Goal: Information Seeking & Learning: Learn about a topic

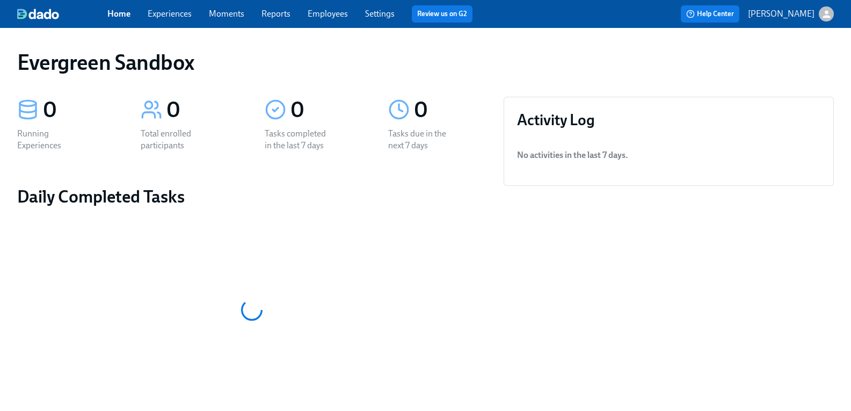
click at [805, 8] on p "[PERSON_NAME]" at bounding box center [781, 14] width 67 height 12
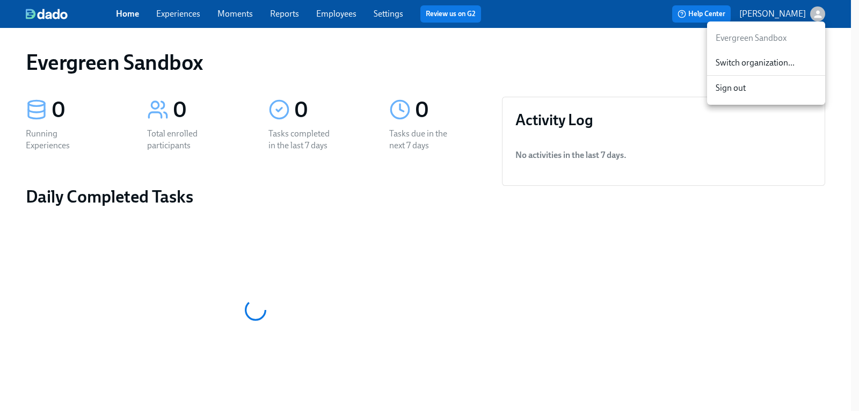
click at [762, 59] on span "Switch organization..." at bounding box center [766, 63] width 101 height 12
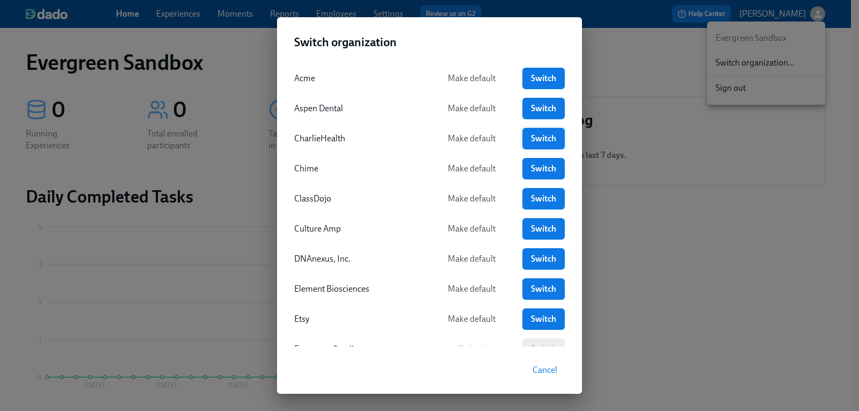
click at [543, 140] on span "Switch" at bounding box center [543, 138] width 27 height 11
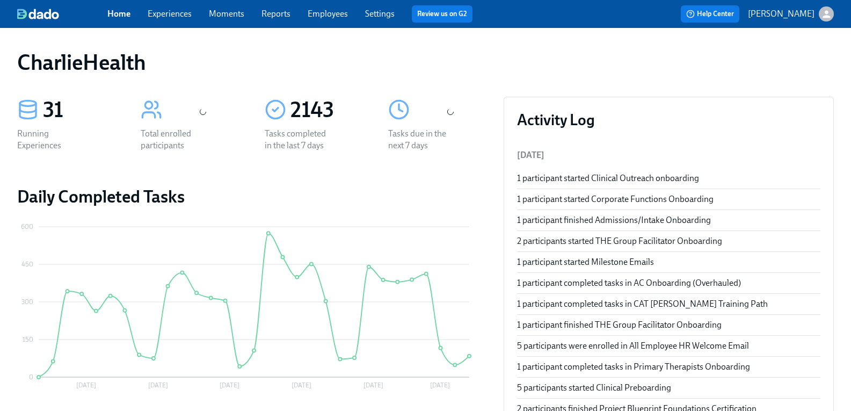
click at [327, 16] on link "Employees" at bounding box center [328, 14] width 40 height 10
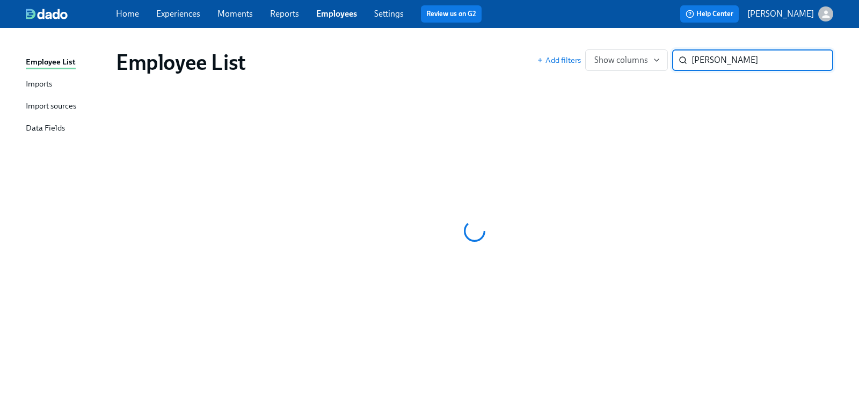
type input "Rebecca Lermsider"
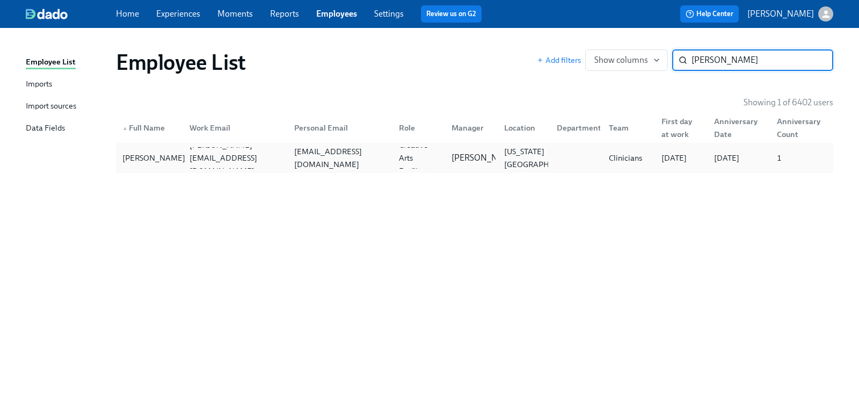
click at [154, 157] on div "Rebecca Lermsider" at bounding box center [153, 157] width 71 height 13
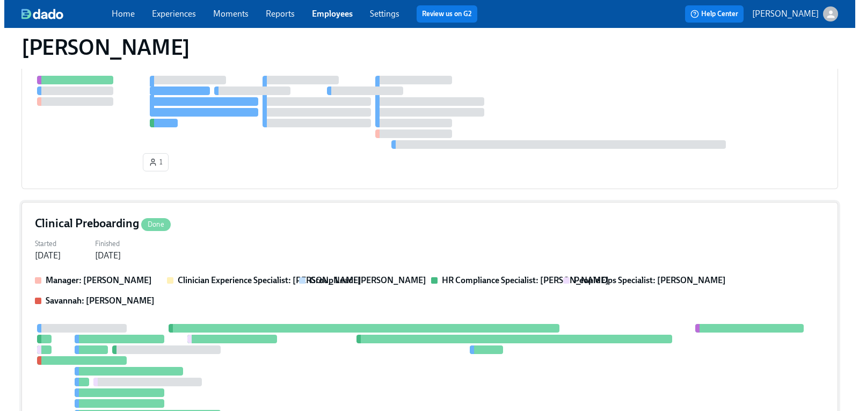
scroll to position [161, 0]
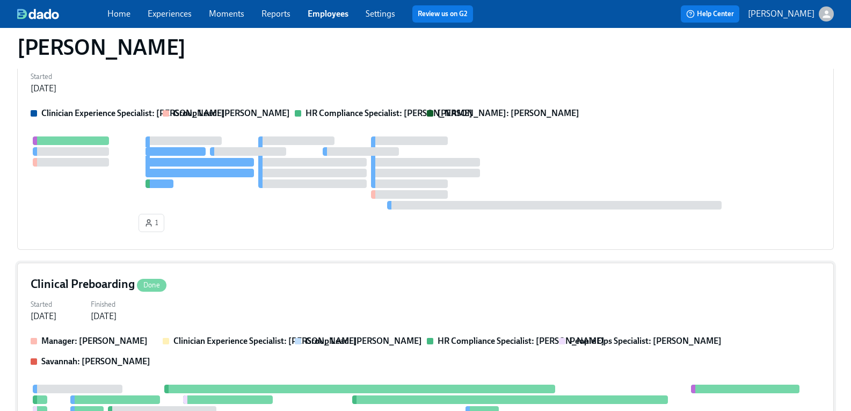
click at [97, 287] on h4 "Clinical Preboarding Done" at bounding box center [99, 284] width 136 height 16
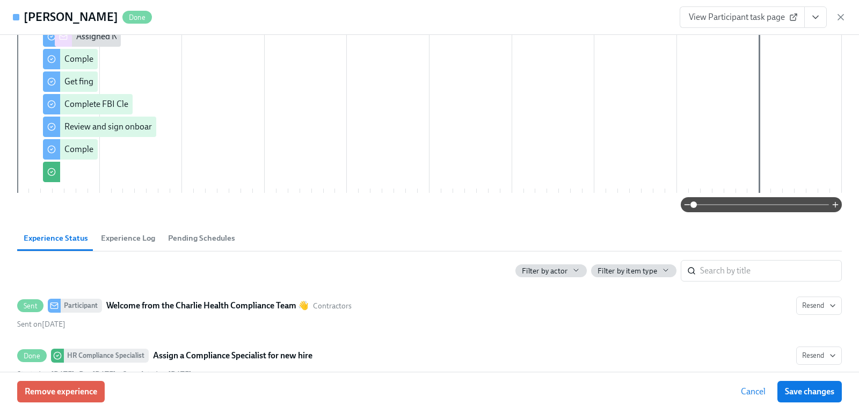
scroll to position [376, 0]
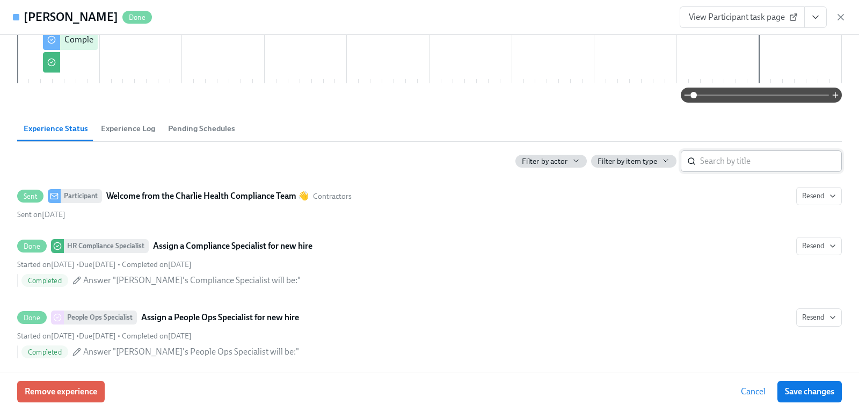
click at [758, 157] on input "search" at bounding box center [771, 160] width 142 height 21
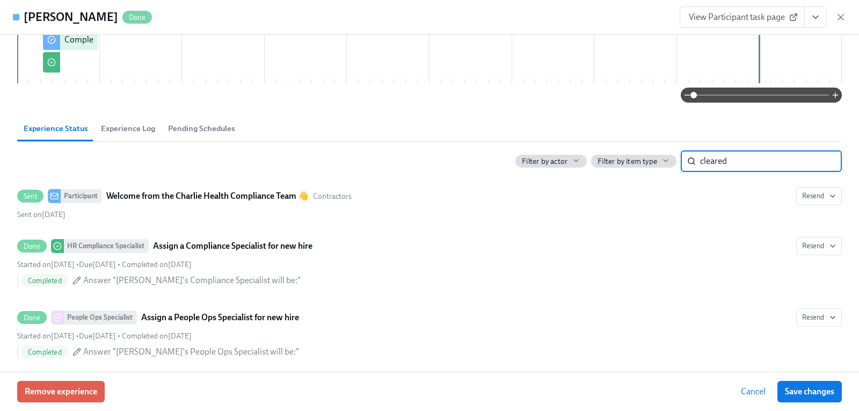
scroll to position [336, 0]
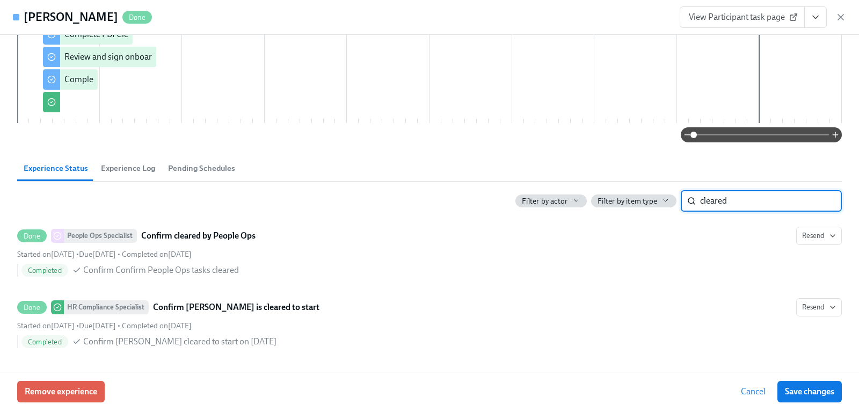
type input "cleared"
click at [815, 199] on input "cleared" at bounding box center [771, 200] width 142 height 21
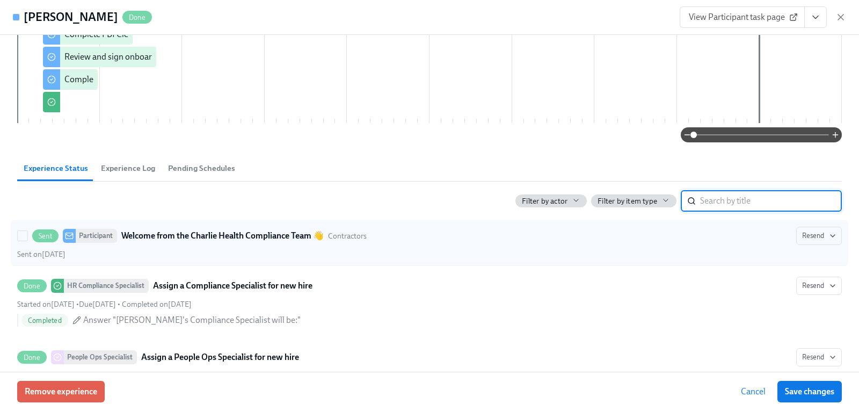
scroll to position [376, 0]
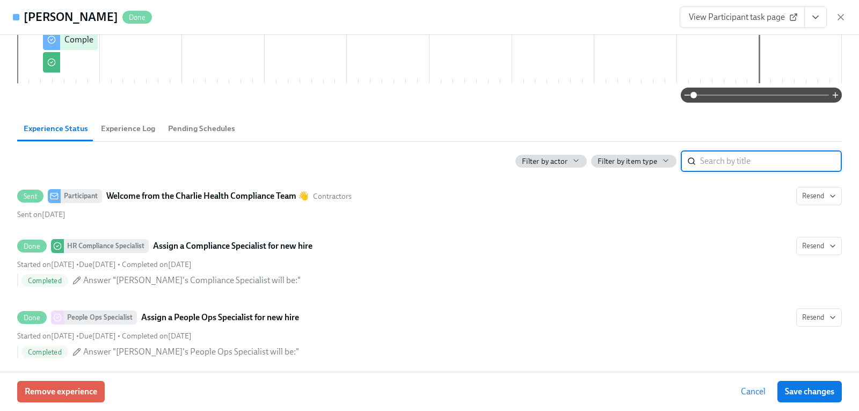
click at [733, 163] on input "search" at bounding box center [771, 160] width 142 height 21
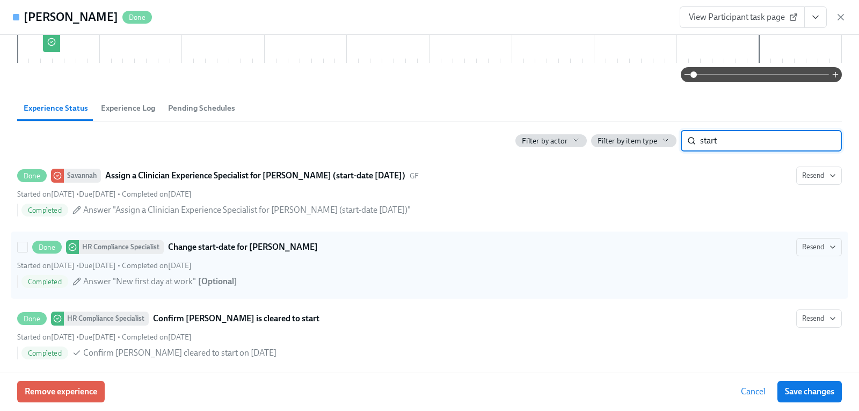
scroll to position [408, 0]
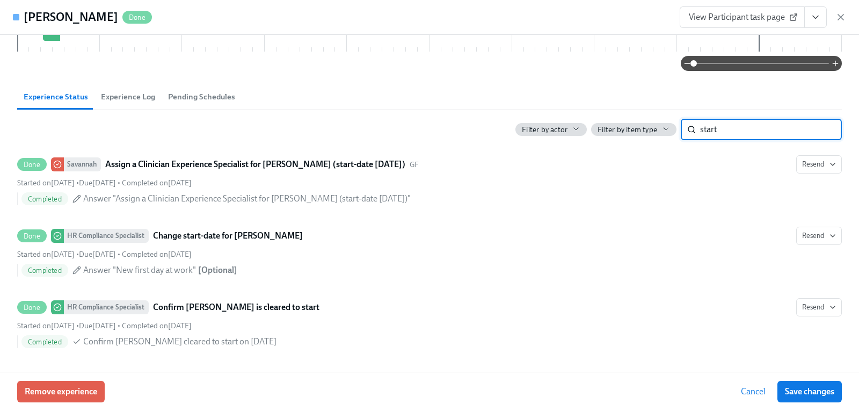
type input "start"
click at [817, 19] on icon "View task page" at bounding box center [815, 17] width 11 height 11
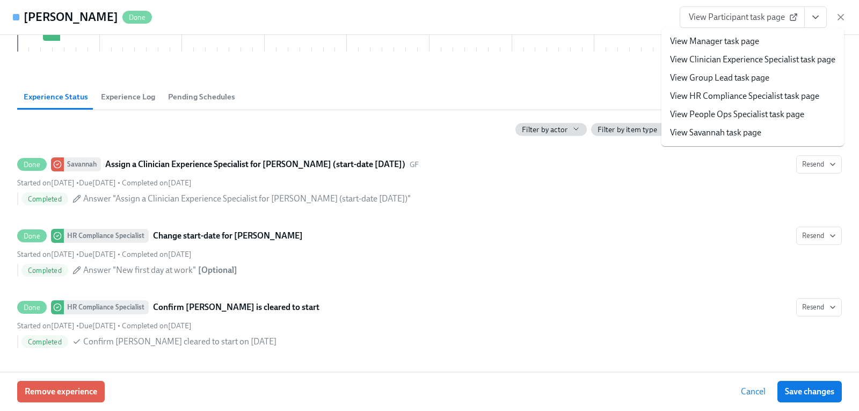
click at [760, 97] on link "View HR Compliance Specialist task page" at bounding box center [744, 96] width 149 height 12
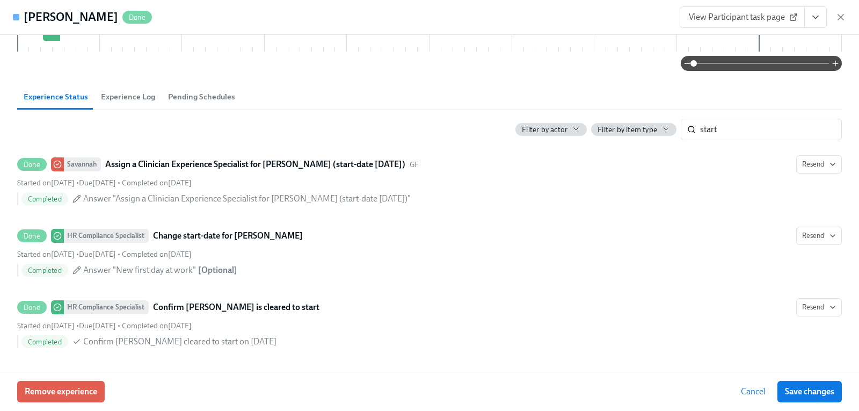
click at [135, 96] on span "Experience Log" at bounding box center [128, 97] width 54 height 12
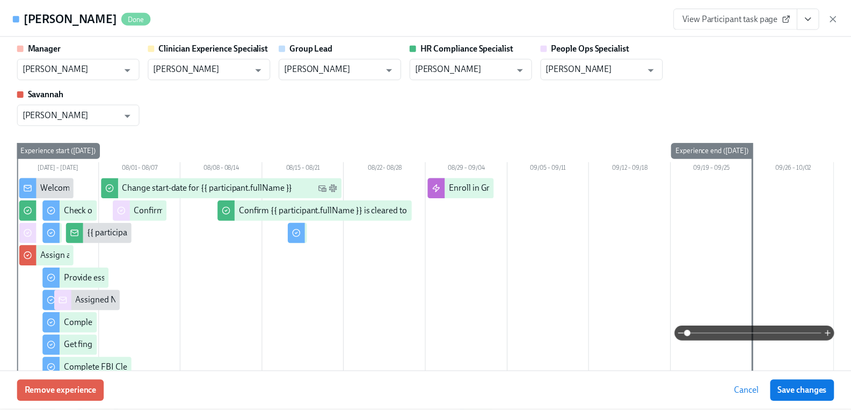
scroll to position [0, 0]
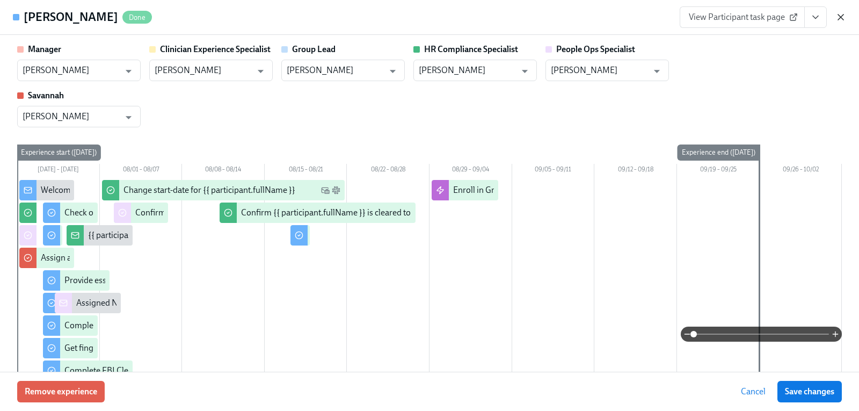
click at [842, 18] on icon "button" at bounding box center [840, 17] width 5 height 5
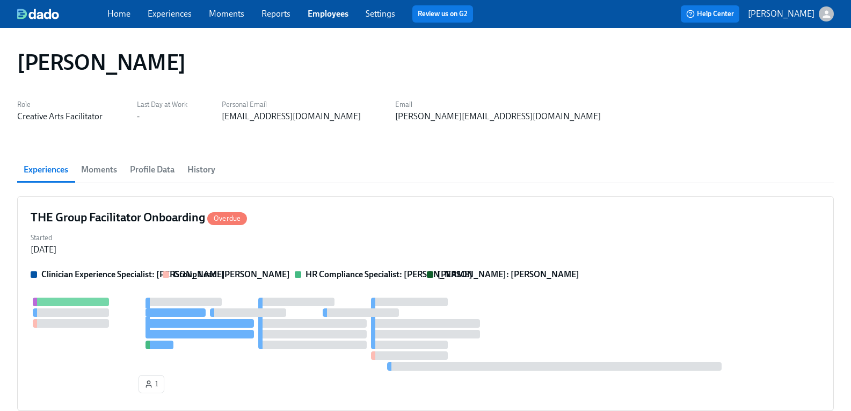
click at [212, 171] on span "History" at bounding box center [201, 169] width 28 height 15
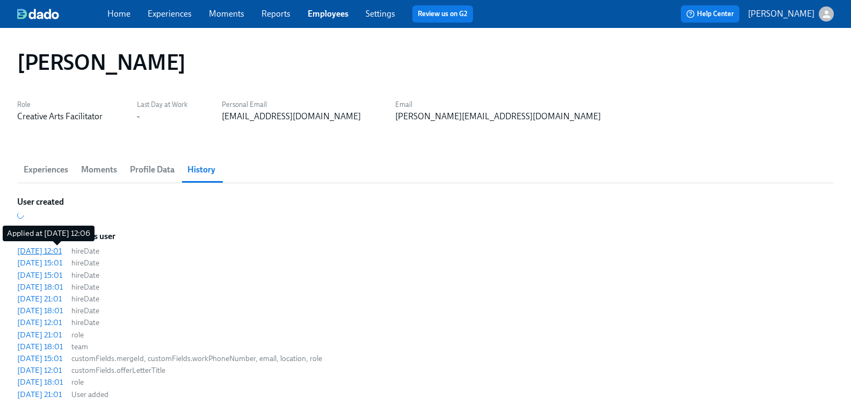
click at [62, 251] on div "2025/08/29 12:01" at bounding box center [39, 250] width 45 height 11
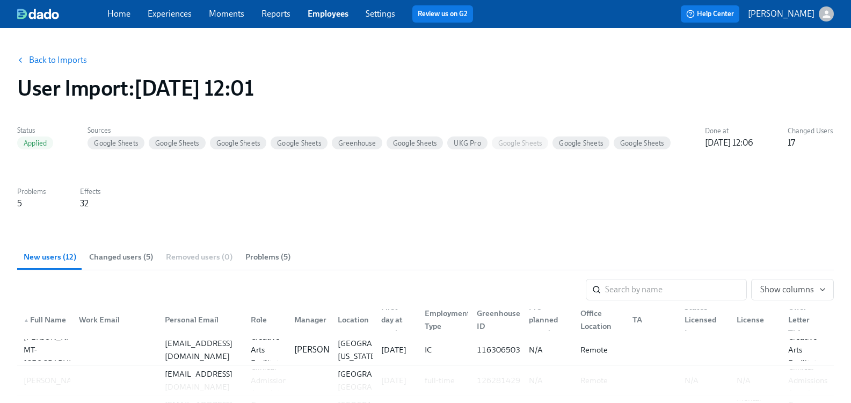
click at [133, 257] on span "Changed users (5)" at bounding box center [121, 257] width 64 height 12
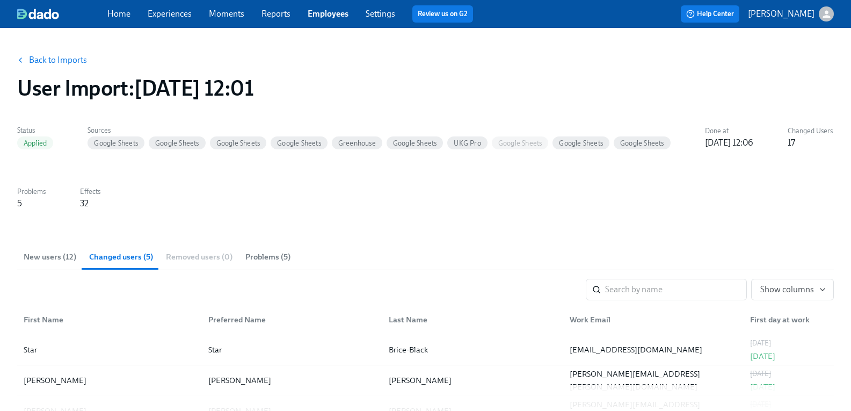
click at [73, 60] on link "Back to Imports" at bounding box center [58, 60] width 58 height 11
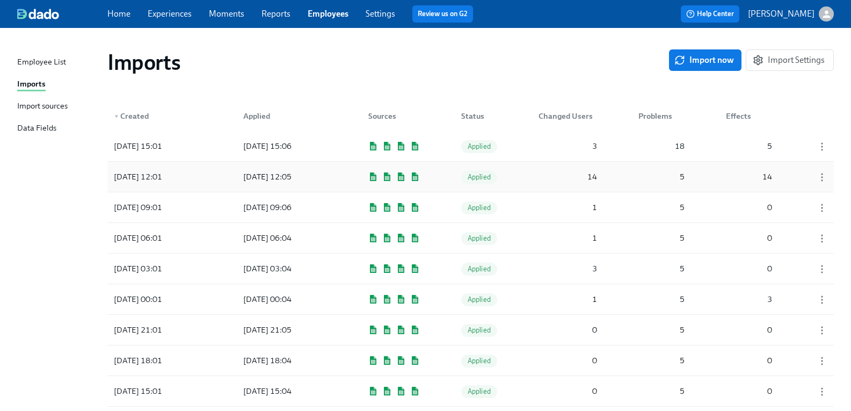
click at [160, 177] on div "2025/09/02 12:01" at bounding box center [138, 176] width 57 height 13
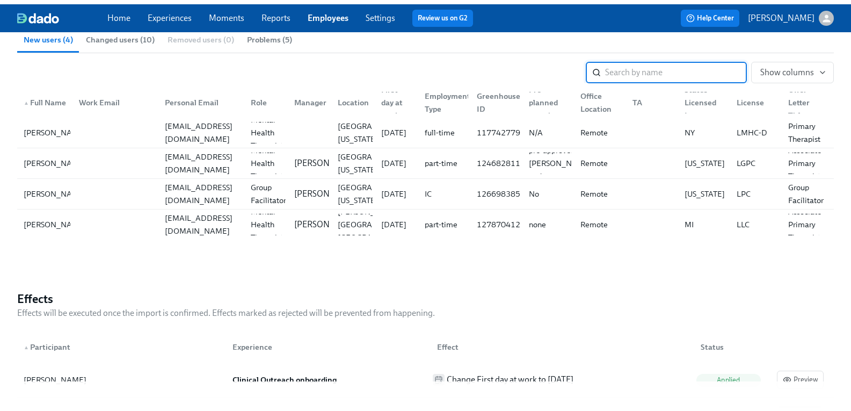
scroll to position [107, 0]
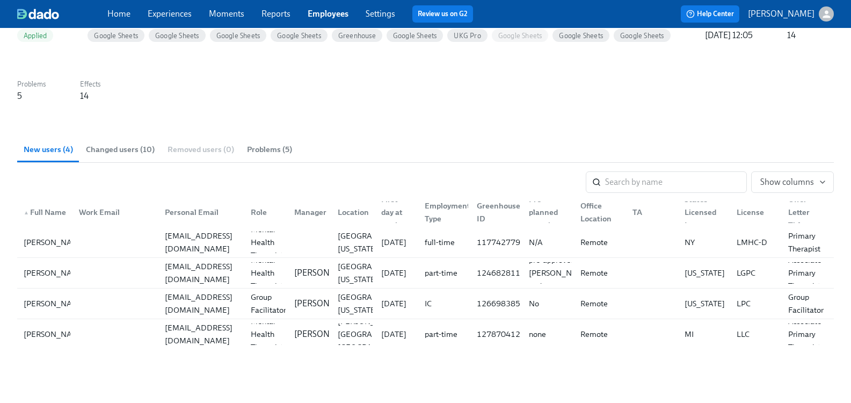
click at [124, 150] on span "Changed users (10)" at bounding box center [120, 149] width 69 height 12
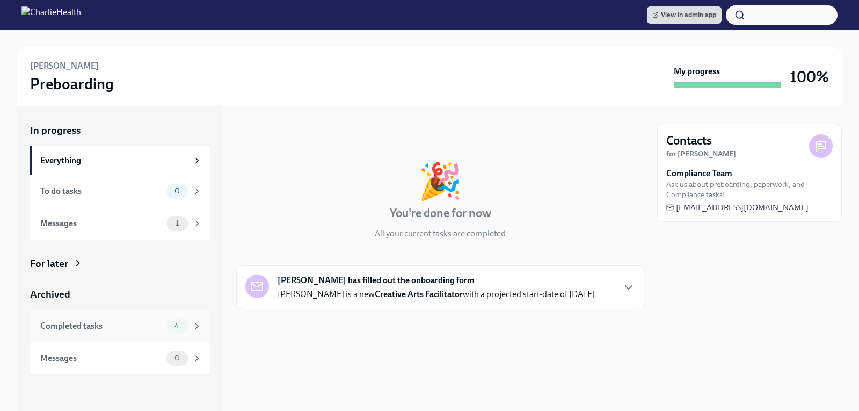
click at [102, 328] on div "Completed tasks" at bounding box center [101, 326] width 122 height 12
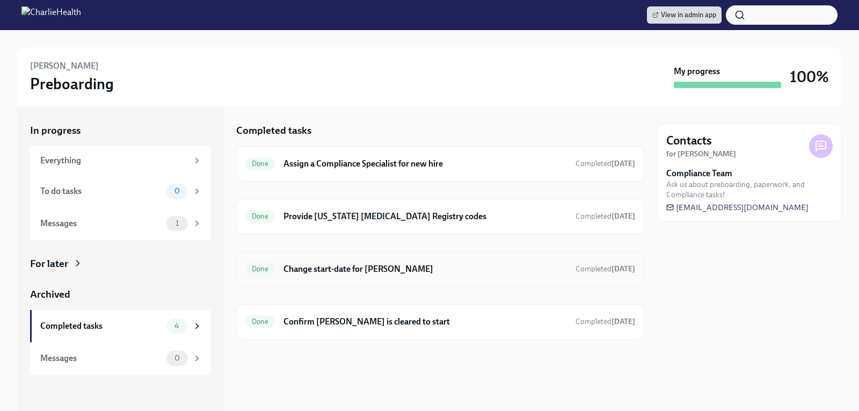
click at [371, 270] on h6 "Change start-date for [PERSON_NAME]" at bounding box center [426, 269] width 284 height 12
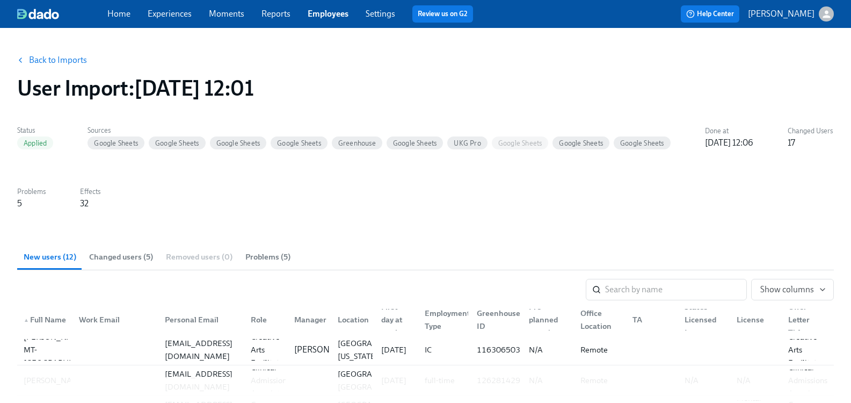
click at [822, 10] on icon "button" at bounding box center [826, 14] width 11 height 11
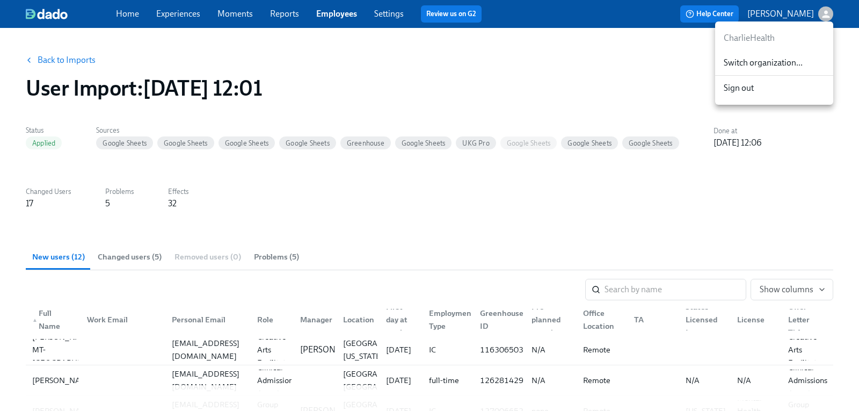
click at [788, 64] on span "Switch organization..." at bounding box center [774, 63] width 101 height 12
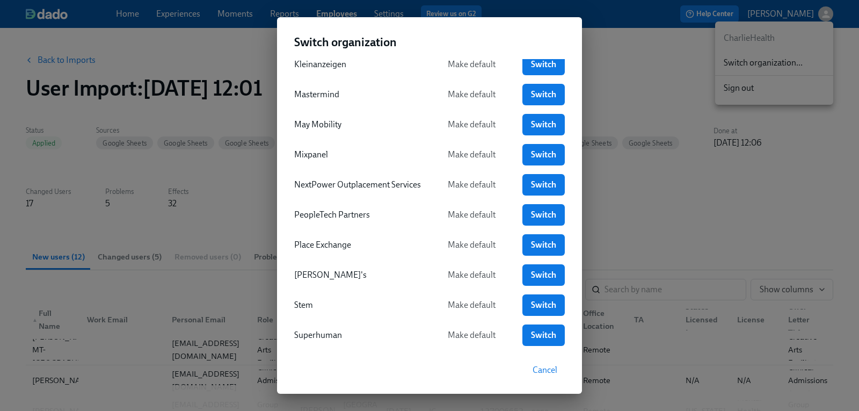
scroll to position [322, 0]
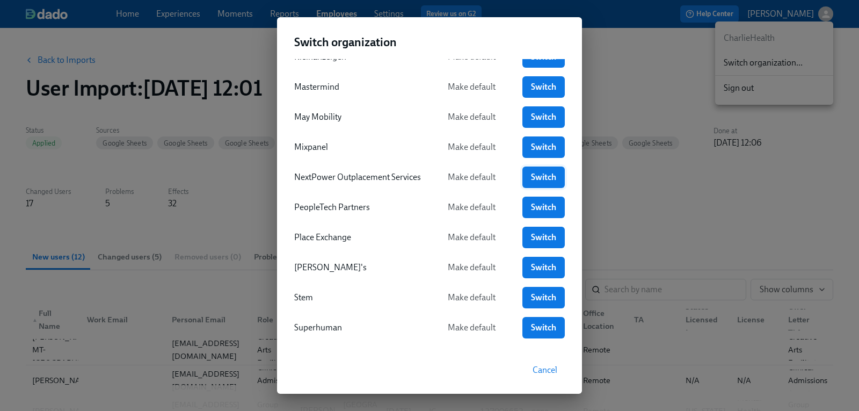
click at [559, 178] on link "Switch" at bounding box center [544, 176] width 42 height 21
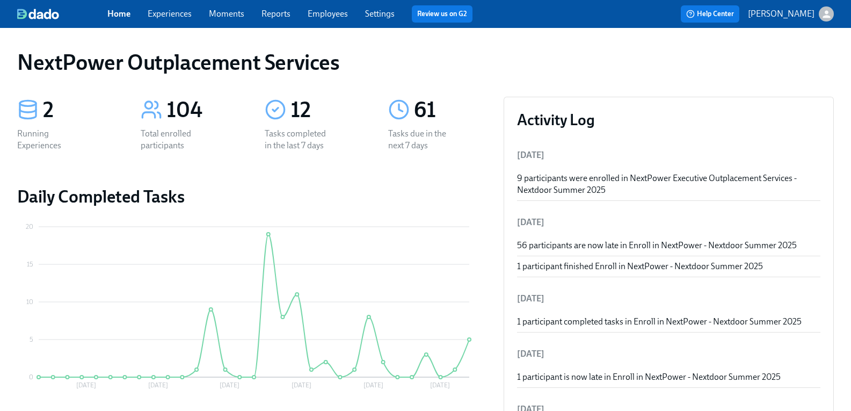
click at [178, 25] on div "Home Experiences Moments Reports Employees Settings Review us on G2 Help Center…" at bounding box center [425, 14] width 851 height 28
click at [178, 13] on link "Experiences" at bounding box center [170, 14] width 44 height 10
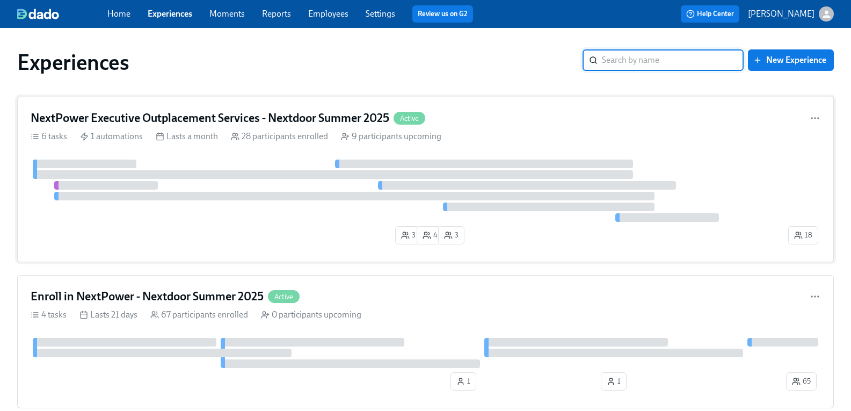
click at [214, 115] on h4 "NextPower Executive Outplacement Services - Nextdoor Summer 2025" at bounding box center [210, 118] width 359 height 16
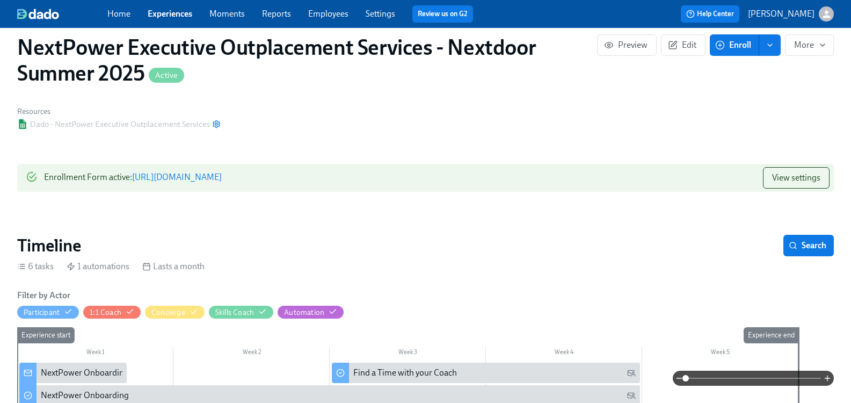
scroll to position [54, 0]
click at [682, 49] on span "Edit" at bounding box center [683, 45] width 26 height 11
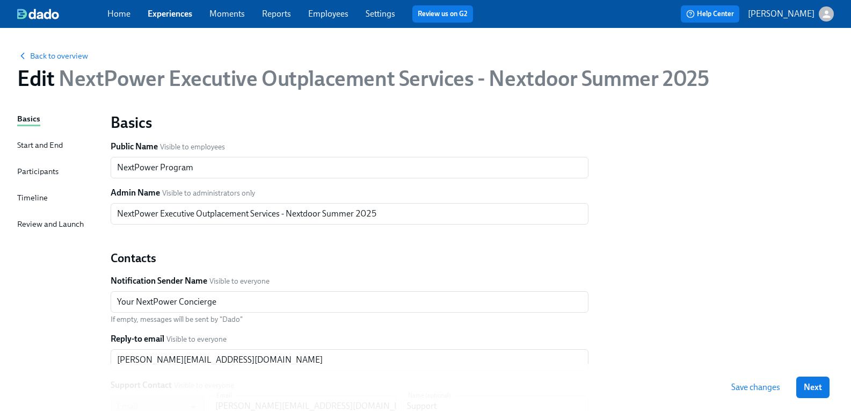
click at [98, 141] on div "Basics Start and End Participants Timeline Review and Launch" at bounding box center [57, 328] width 81 height 431
click at [63, 142] on div "Start and End" at bounding box center [40, 145] width 46 height 12
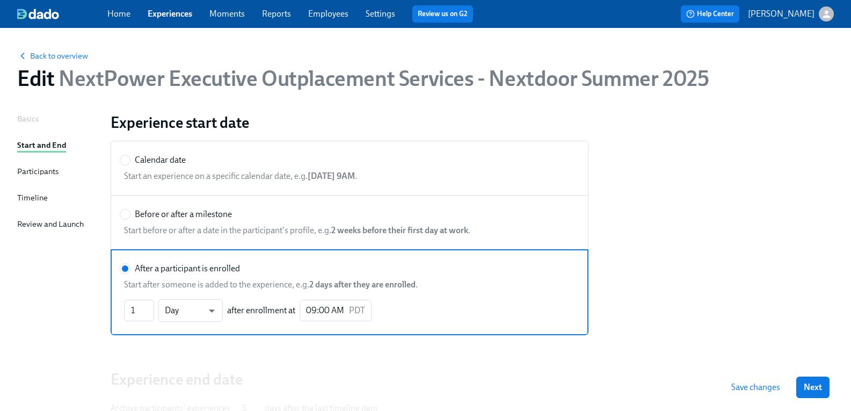
click at [69, 172] on div "Basics Start and End Participants Timeline Review and Launch" at bounding box center [57, 296] width 81 height 366
click at [58, 172] on div "Participants" at bounding box center [37, 171] width 41 height 12
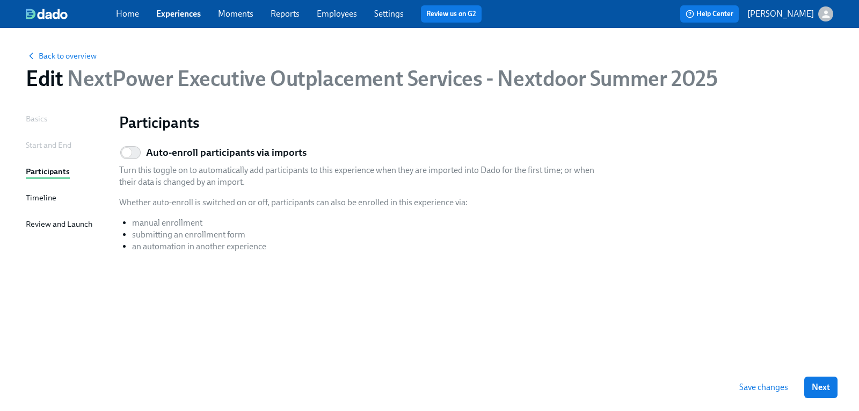
click at [44, 196] on div "Timeline" at bounding box center [41, 198] width 31 height 12
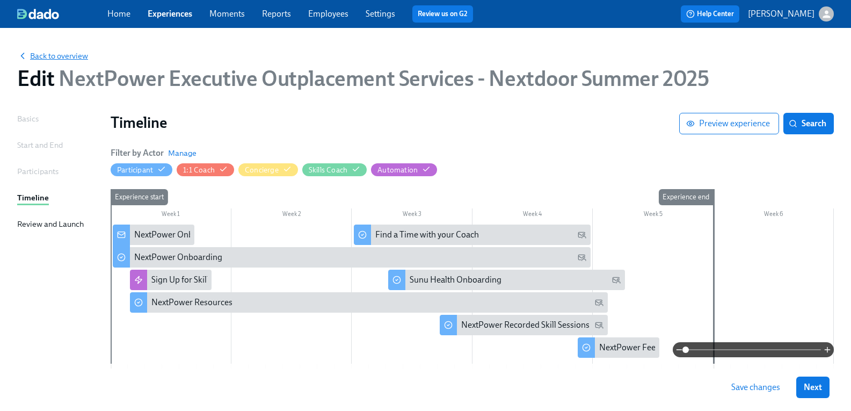
click at [78, 53] on span "Back to overview" at bounding box center [52, 55] width 71 height 11
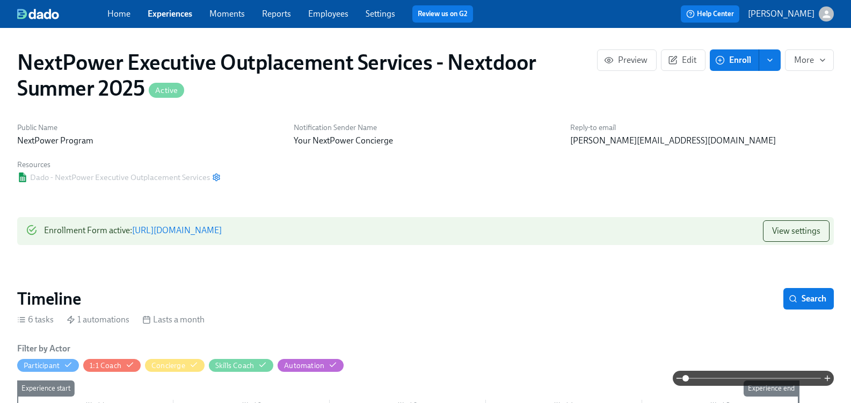
scroll to position [0, 2372]
click at [663, 66] on button "Edit" at bounding box center [683, 59] width 45 height 21
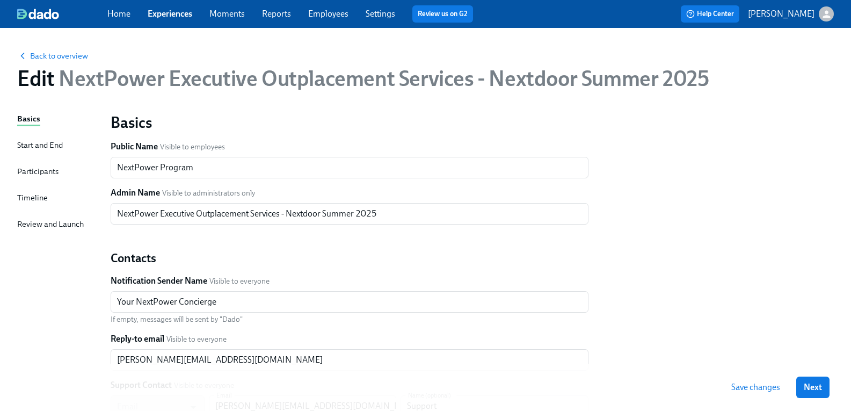
click at [63, 144] on div "Start and End" at bounding box center [40, 145] width 46 height 12
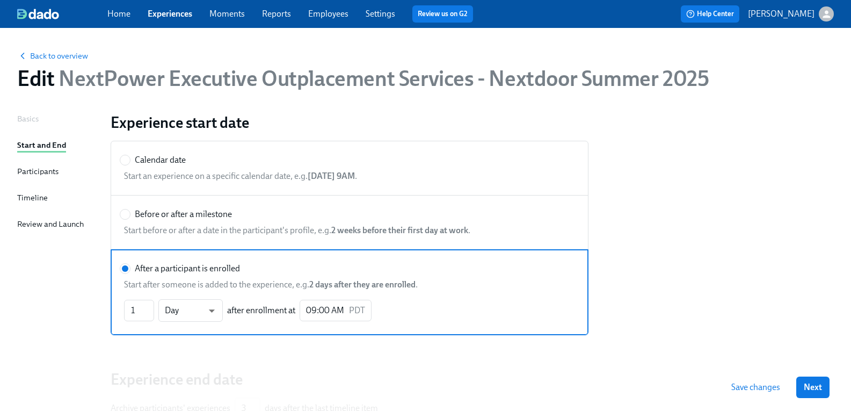
click at [59, 170] on div "Participants" at bounding box center [37, 171] width 41 height 12
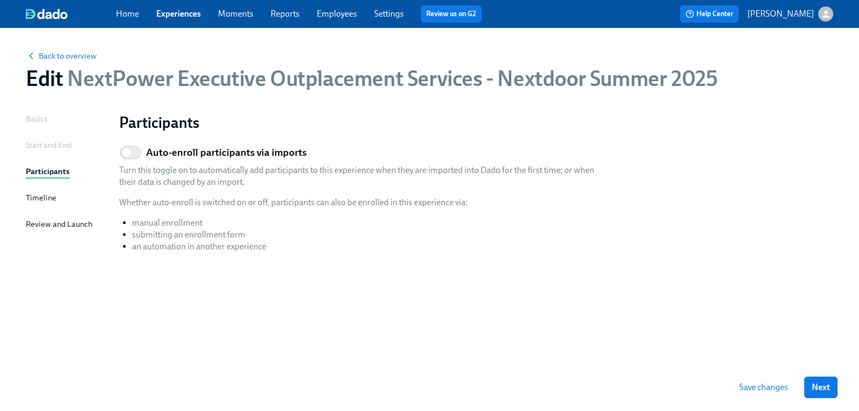
click at [55, 147] on div "Start and End" at bounding box center [49, 145] width 46 height 12
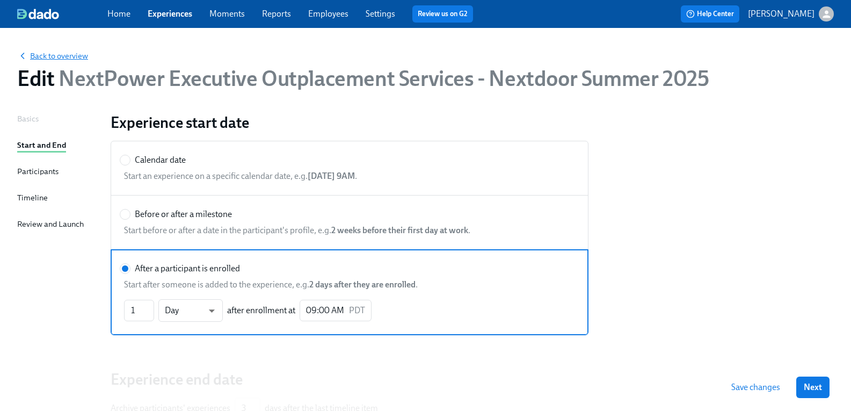
click at [75, 58] on span "Back to overview" at bounding box center [52, 55] width 71 height 11
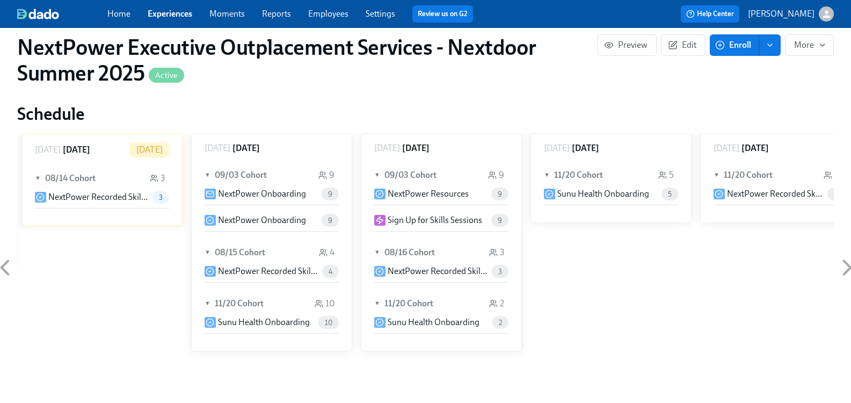
scroll to position [537, 0]
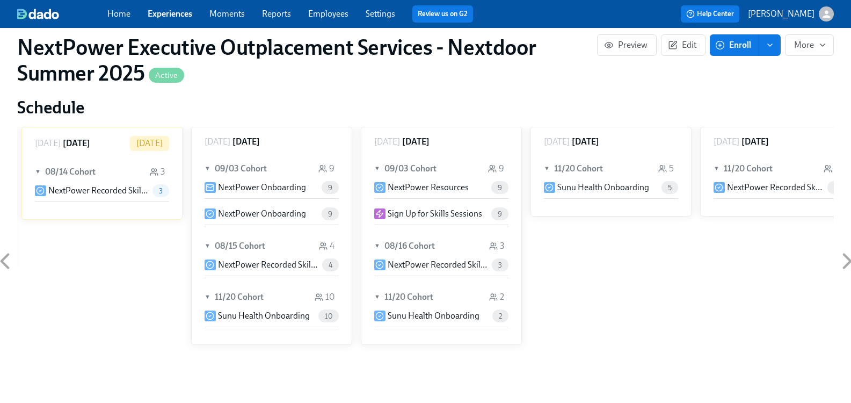
click at [190, 10] on link "Experiences" at bounding box center [170, 14] width 45 height 10
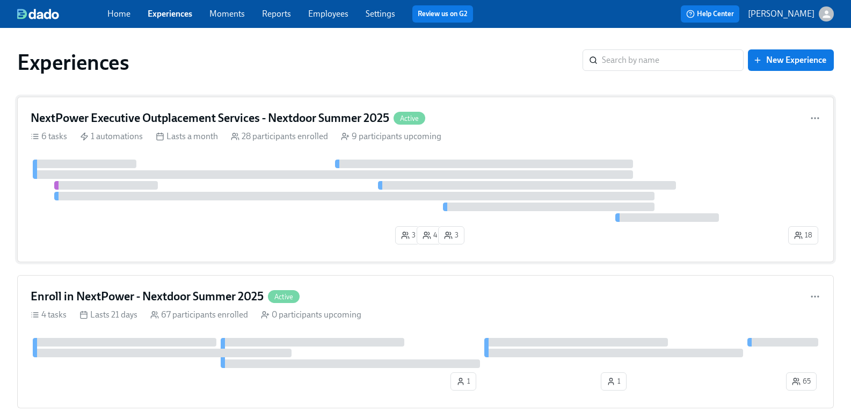
click at [160, 114] on h4 "NextPower Executive Outplacement Services - Nextdoor Summer 2025" at bounding box center [210, 118] width 359 height 16
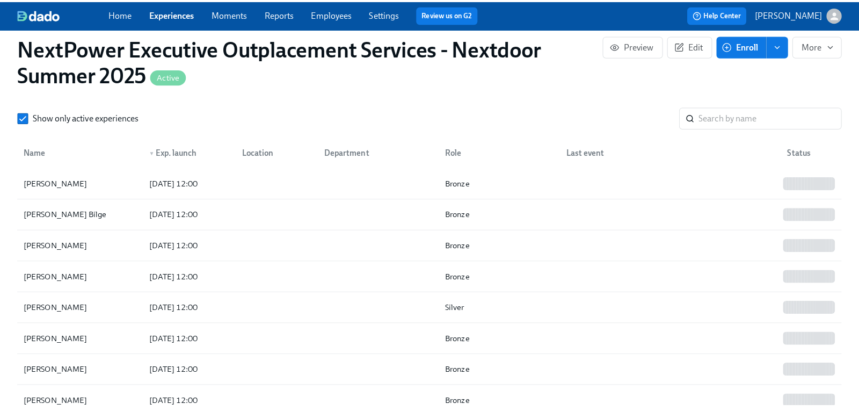
scroll to position [967, 0]
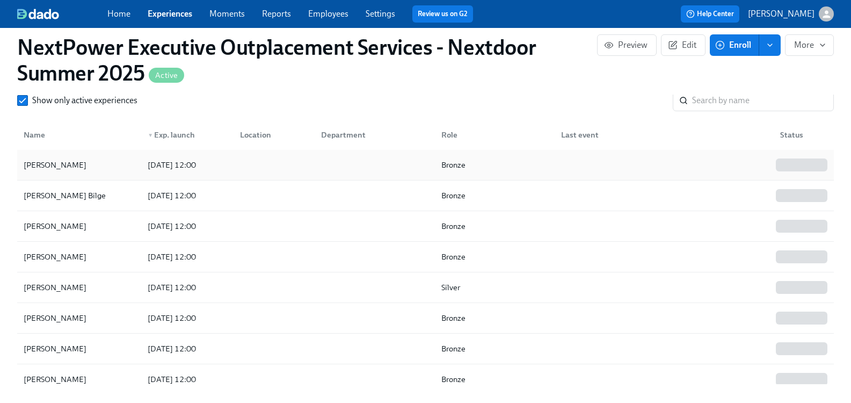
click at [67, 167] on div "Michaelangelo Morgado" at bounding box center [54, 164] width 71 height 13
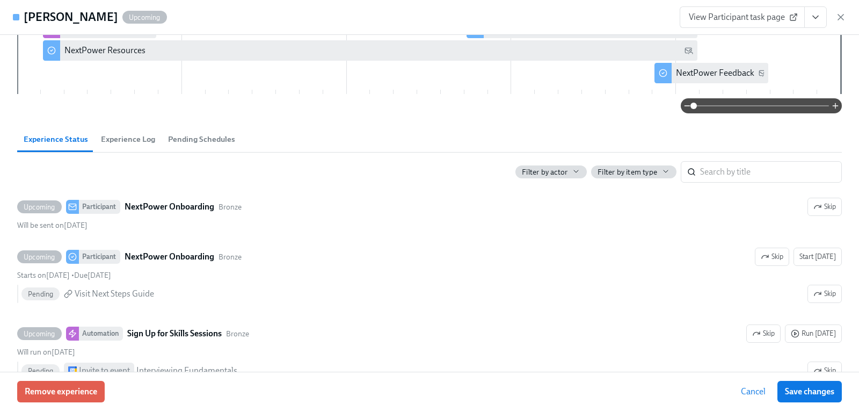
click at [120, 141] on span "Experience Log" at bounding box center [128, 139] width 54 height 12
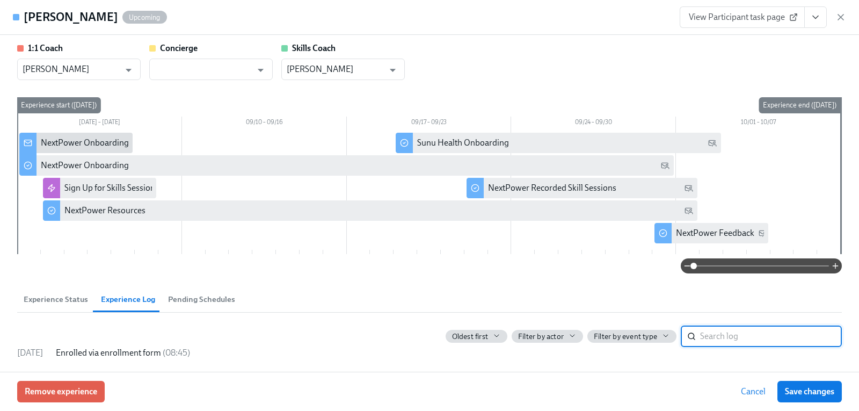
scroll to position [1, 0]
click at [211, 303] on span "Pending Schedules" at bounding box center [201, 299] width 67 height 12
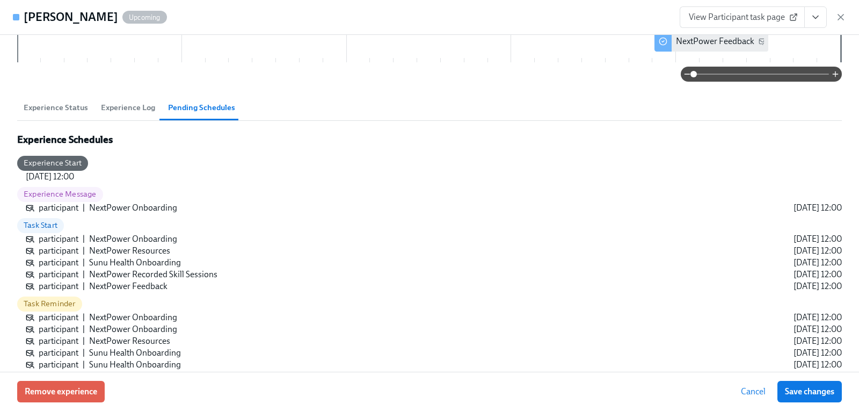
scroll to position [192, 0]
click at [40, 104] on span "Experience Status" at bounding box center [56, 108] width 64 height 12
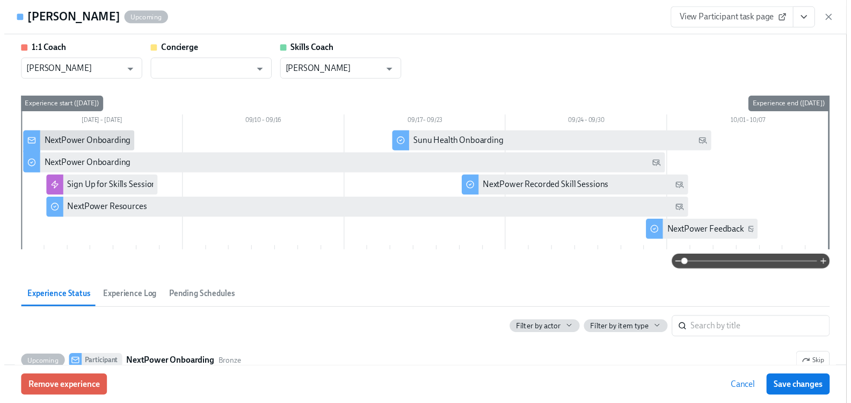
scroll to position [0, 0]
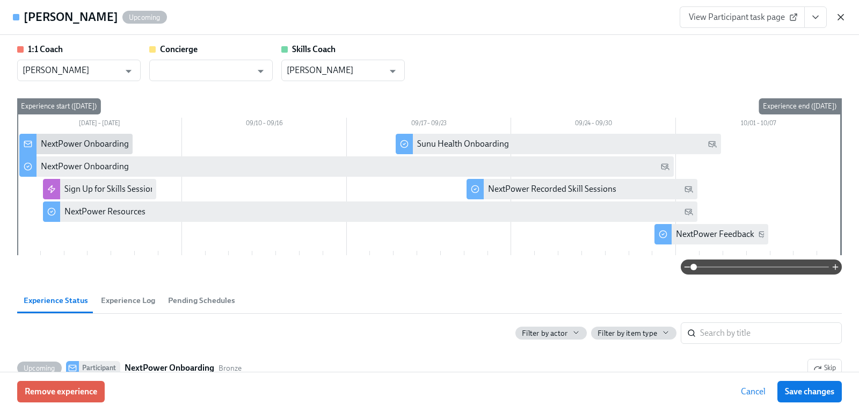
click at [843, 16] on icon "button" at bounding box center [840, 17] width 5 height 5
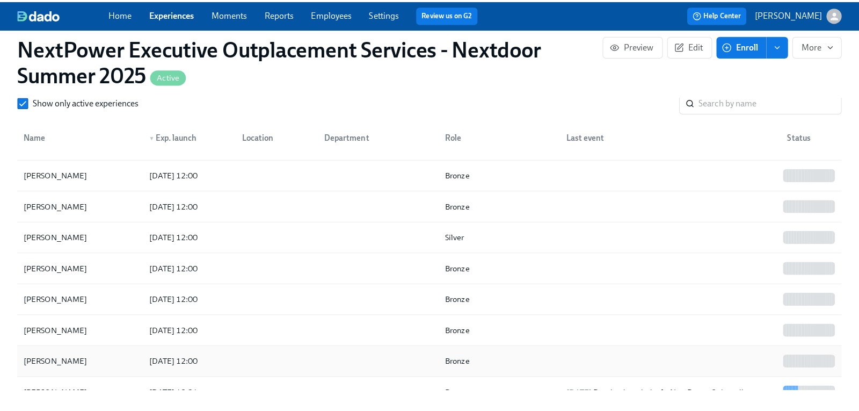
scroll to position [54, 0]
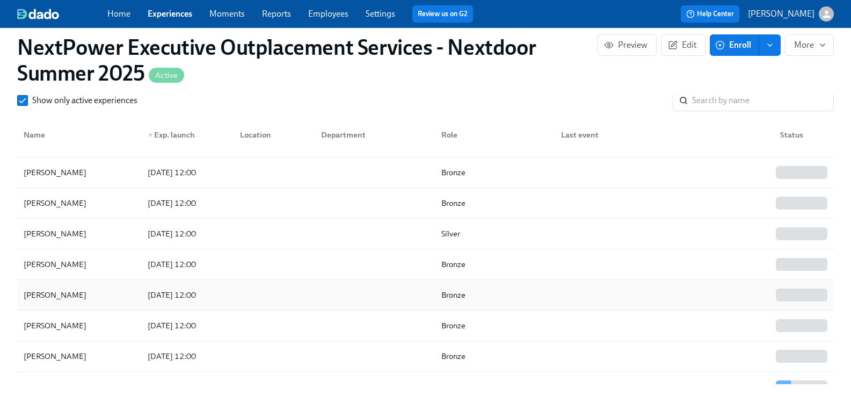
click at [181, 294] on div "2025/09/03 12:00" at bounding box center [171, 294] width 57 height 13
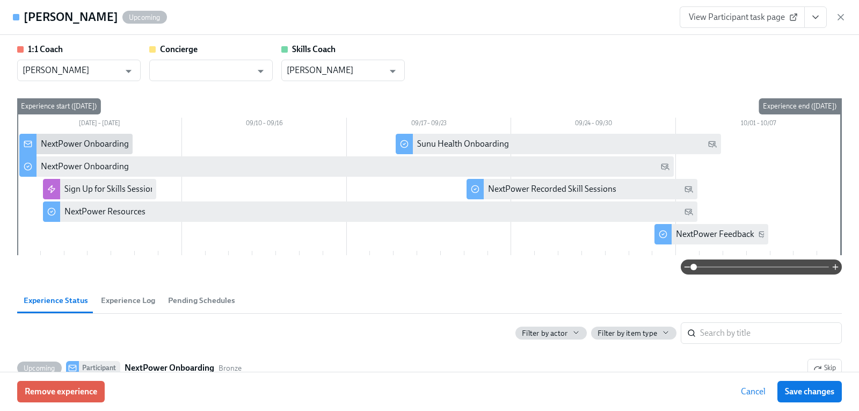
click at [193, 303] on span "Pending Schedules" at bounding box center [201, 300] width 67 height 12
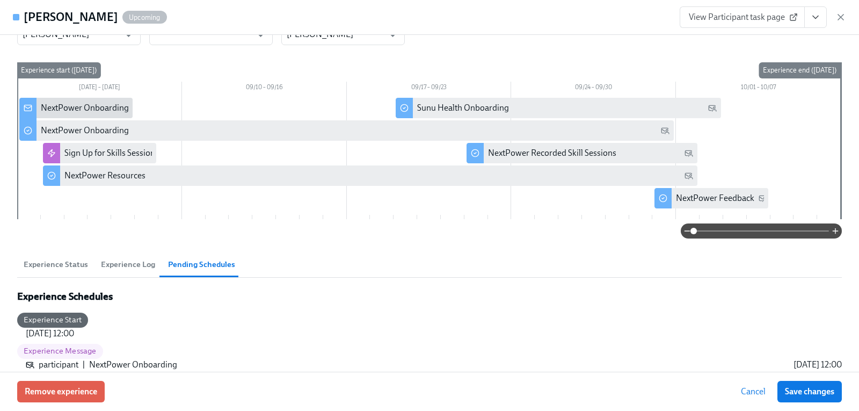
scroll to position [107, 0]
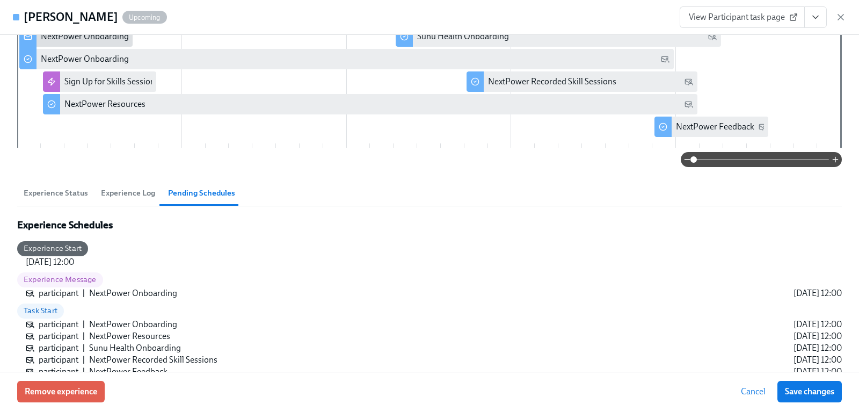
click at [137, 201] on button "Experience Log" at bounding box center [128, 193] width 67 height 26
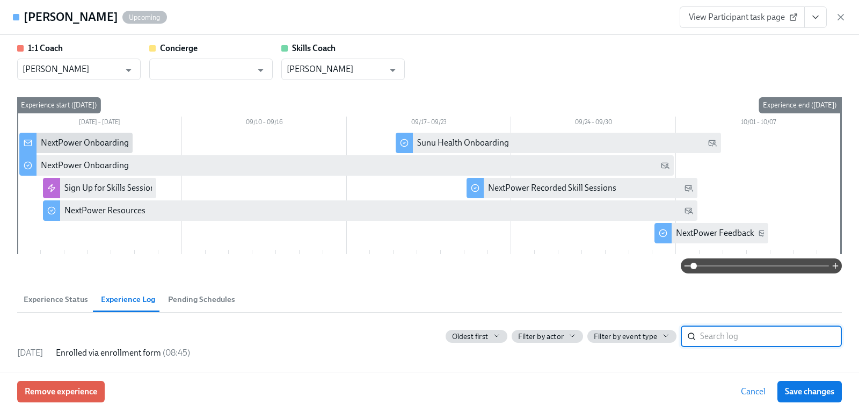
click at [68, 297] on span "Experience Status" at bounding box center [56, 299] width 64 height 12
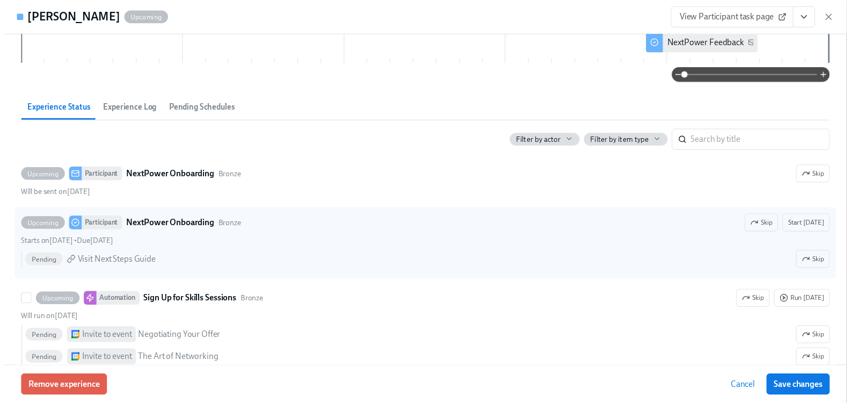
scroll to position [55, 0]
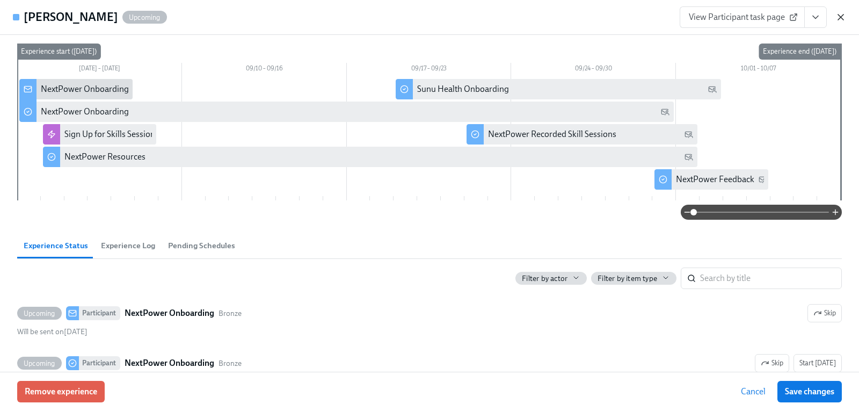
click at [841, 17] on icon "button" at bounding box center [840, 17] width 5 height 5
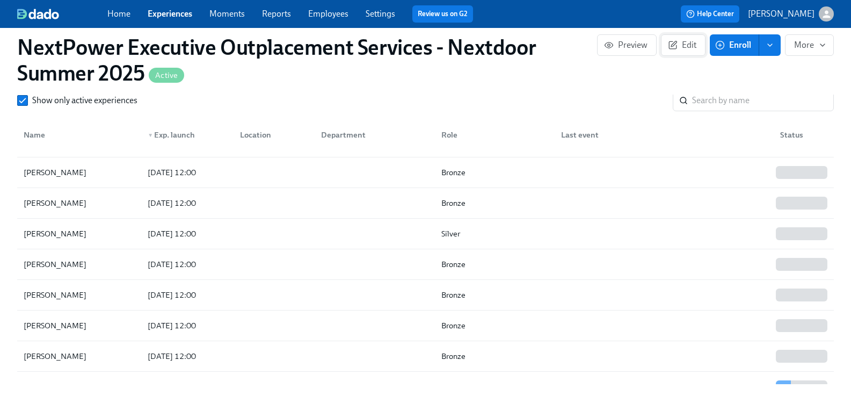
click at [680, 47] on span "Edit" at bounding box center [683, 45] width 26 height 11
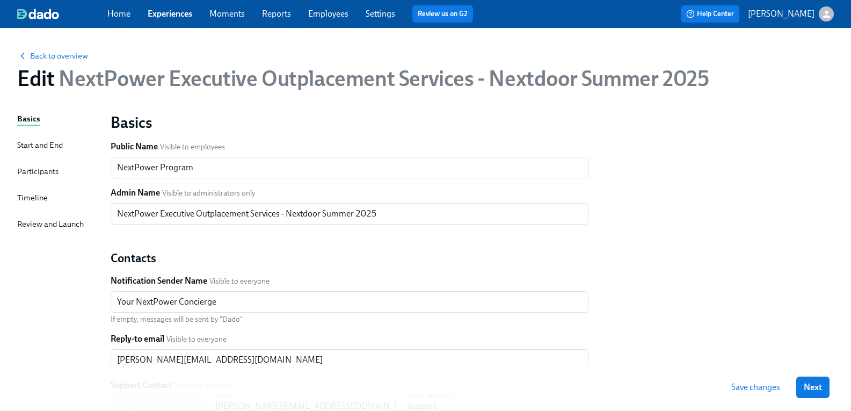
click at [51, 147] on div "Start and End" at bounding box center [40, 145] width 46 height 12
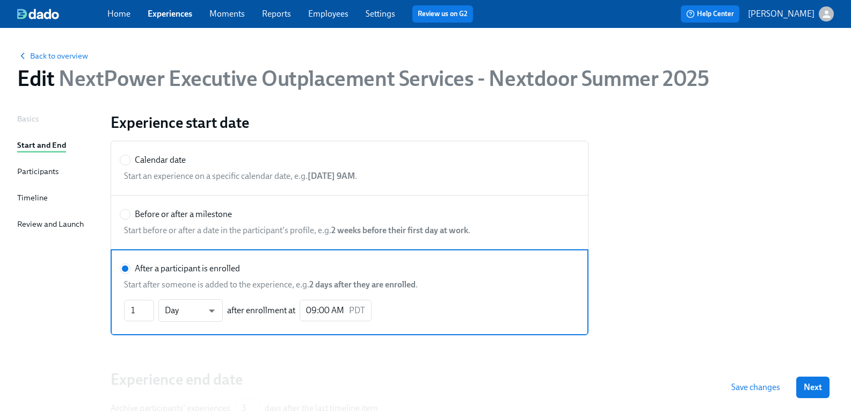
click at [294, 177] on span "Start an experience on a specific calendar date, e.g. January 1st 2021 at 9AM ." at bounding box center [349, 176] width 451 height 12
click at [130, 165] on input "Calendar date" at bounding box center [125, 160] width 10 height 10
radio input "true"
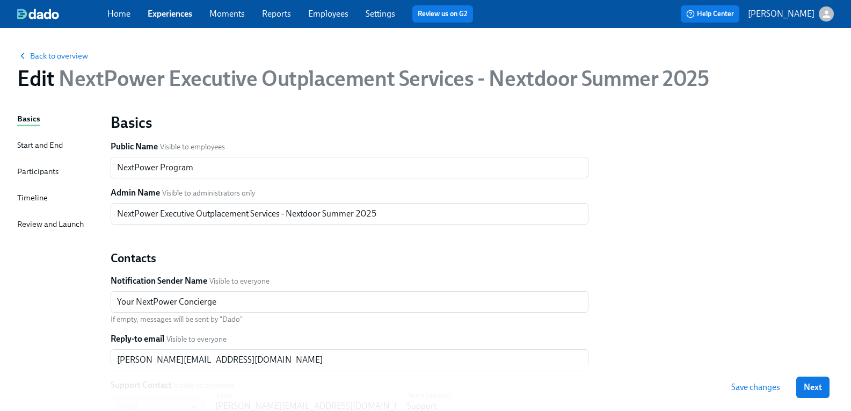
click at [52, 149] on div "Start and End" at bounding box center [40, 145] width 46 height 12
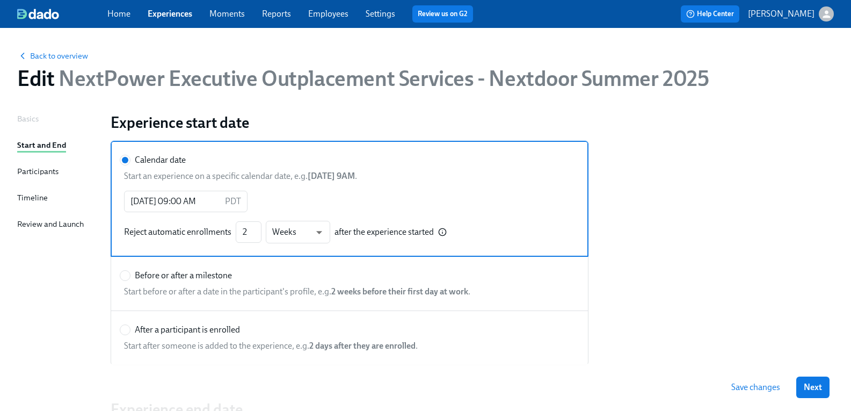
click at [98, 341] on div "Basics Start and End Participants Timeline Review and Launch" at bounding box center [57, 311] width 81 height 396
click at [124, 332] on label "After a participant is enrolled Start after someone is added to the experience,…" at bounding box center [350, 337] width 478 height 55
click at [124, 332] on input "After a participant is enrolled" at bounding box center [125, 330] width 10 height 10
radio input "true"
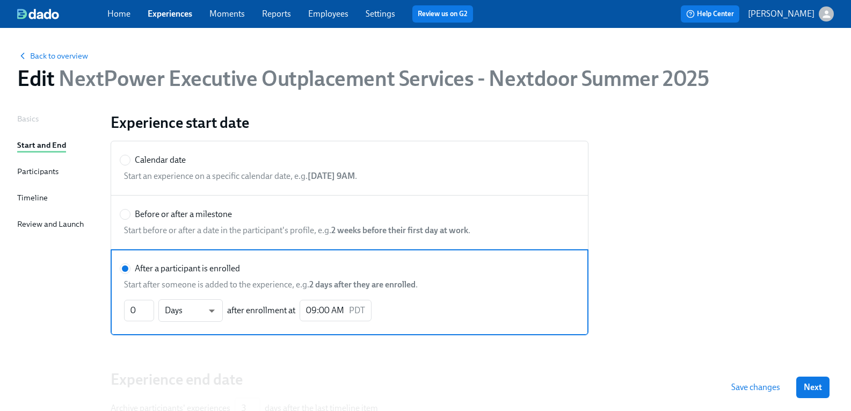
click at [31, 296] on div "Basics Start and End Participants Timeline Review and Launch" at bounding box center [57, 296] width 81 height 366
click at [822, 15] on icon "button" at bounding box center [826, 14] width 11 height 11
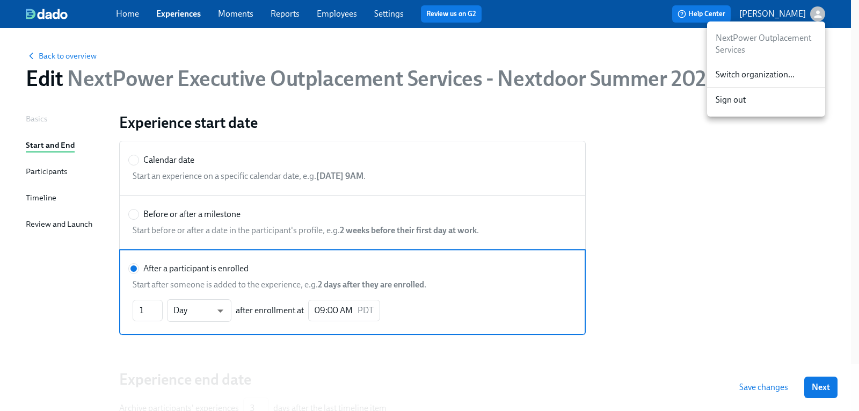
click at [764, 99] on span "Sign out" at bounding box center [766, 100] width 101 height 12
click at [764, 79] on span "Switch organization..." at bounding box center [766, 75] width 101 height 12
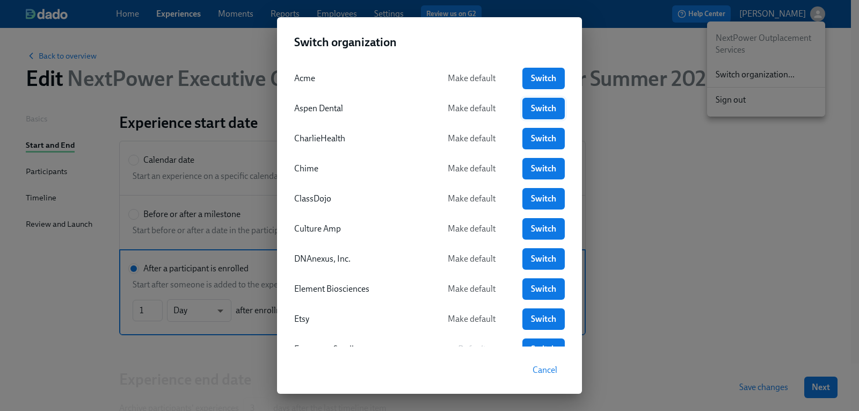
click at [534, 105] on span "Switch" at bounding box center [543, 108] width 27 height 11
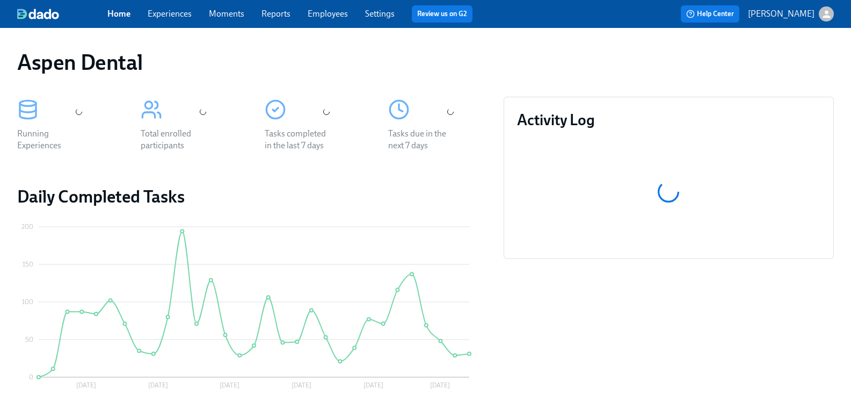
click at [342, 15] on link "Employees" at bounding box center [328, 14] width 40 height 10
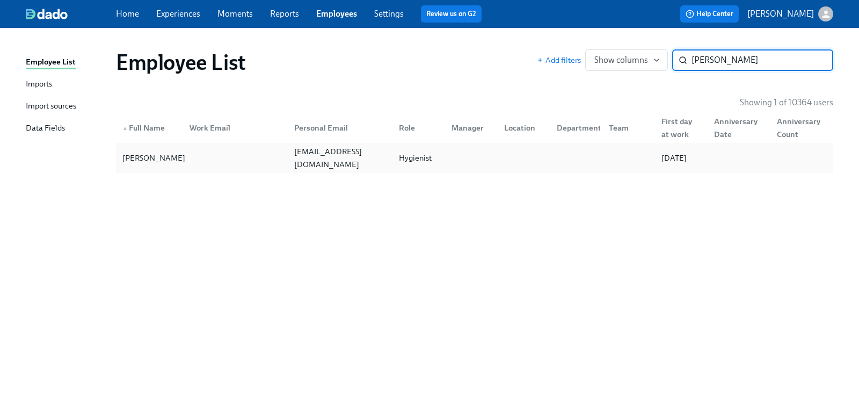
type input "[PERSON_NAME]"
click at [147, 155] on div "[PERSON_NAME]" at bounding box center [153, 157] width 71 height 13
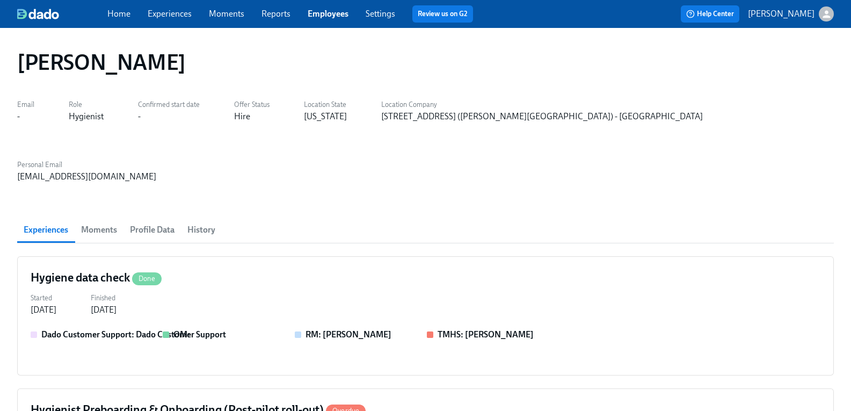
scroll to position [0, 340]
drag, startPoint x: 655, startPoint y: 115, endPoint x: 569, endPoint y: 119, distance: 85.5
click at [156, 171] on div "[EMAIL_ADDRESS][DOMAIN_NAME]" at bounding box center [86, 177] width 139 height 12
copy div "idontknow@gmail.com"
click at [375, 16] on link "Settings" at bounding box center [381, 14] width 30 height 10
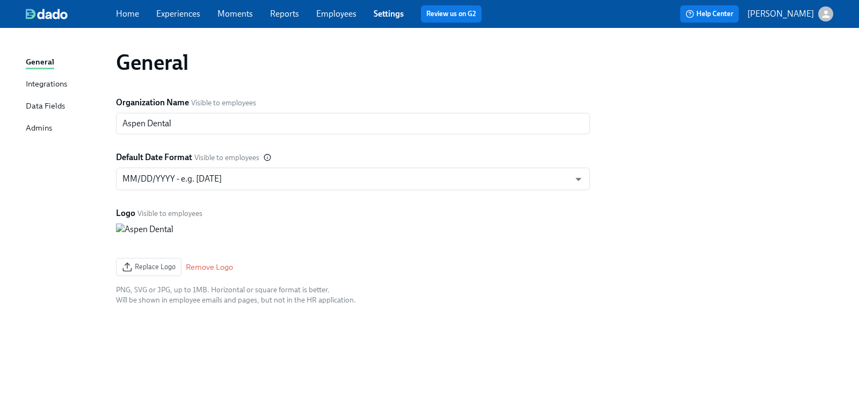
click at [325, 15] on link "Employees" at bounding box center [336, 14] width 40 height 10
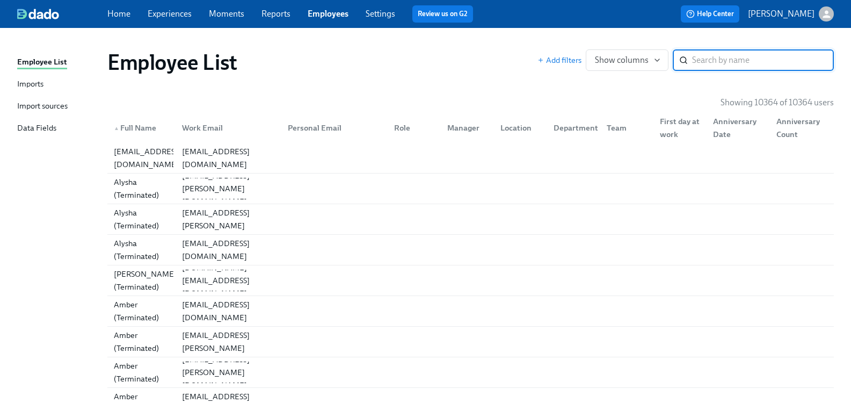
click at [46, 107] on div "Import sources" at bounding box center [42, 106] width 50 height 13
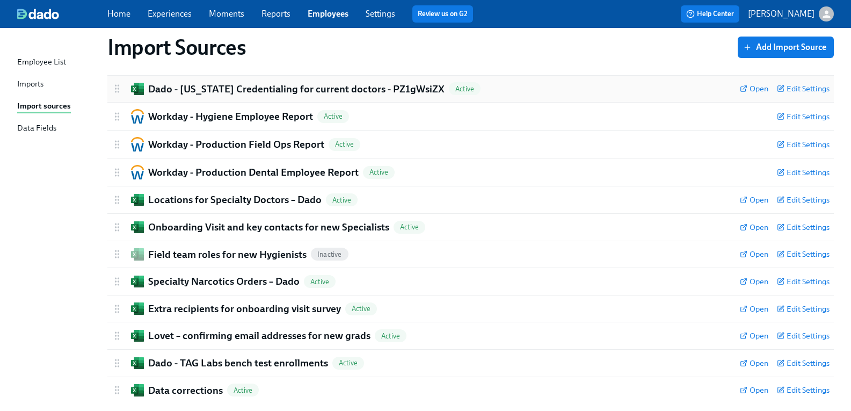
scroll to position [179, 0]
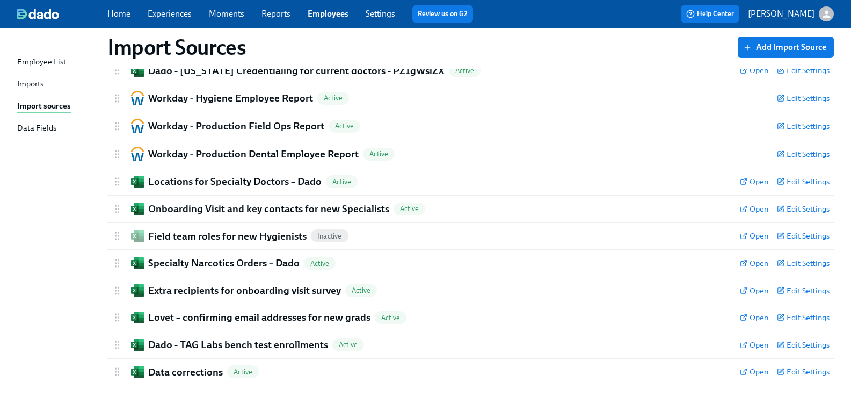
click at [349, 13] on link "Employees" at bounding box center [328, 14] width 41 height 10
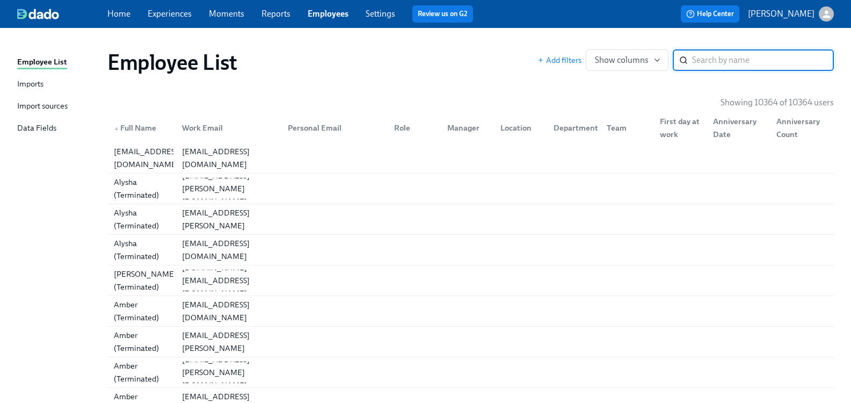
click at [707, 63] on input "search" at bounding box center [763, 59] width 142 height 21
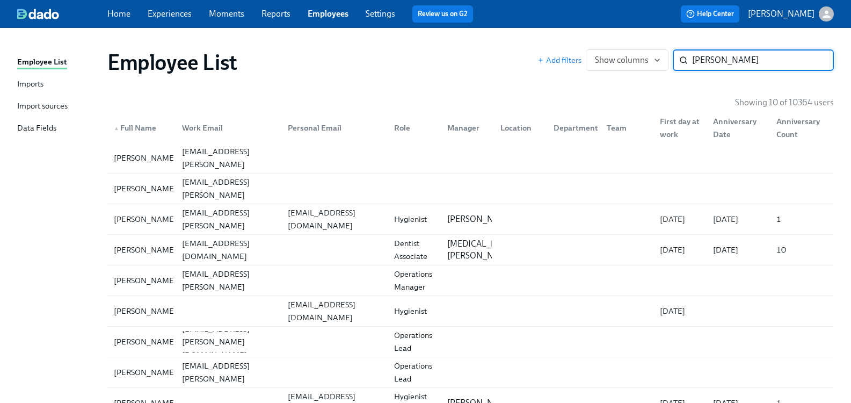
type input "tania"
click at [153, 310] on div "Tania Hobbs" at bounding box center [145, 311] width 71 height 13
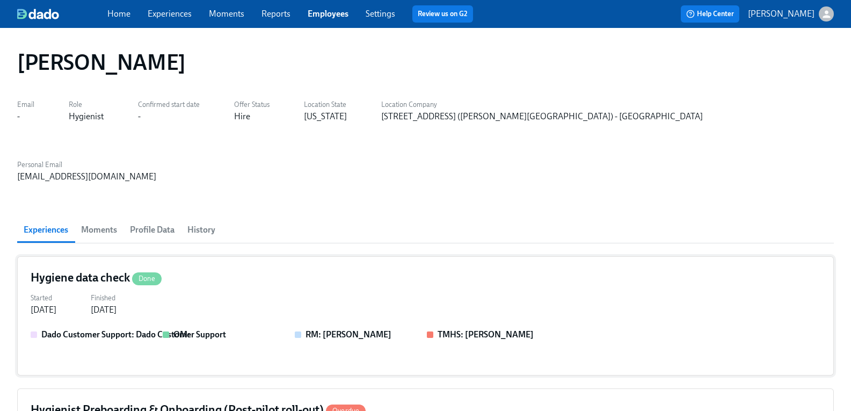
scroll to position [0, 340]
click at [208, 222] on span "History" at bounding box center [201, 229] width 28 height 15
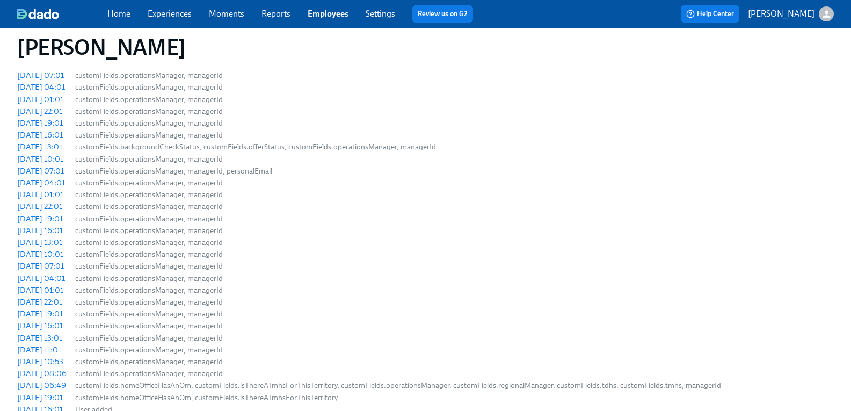
scroll to position [645, 0]
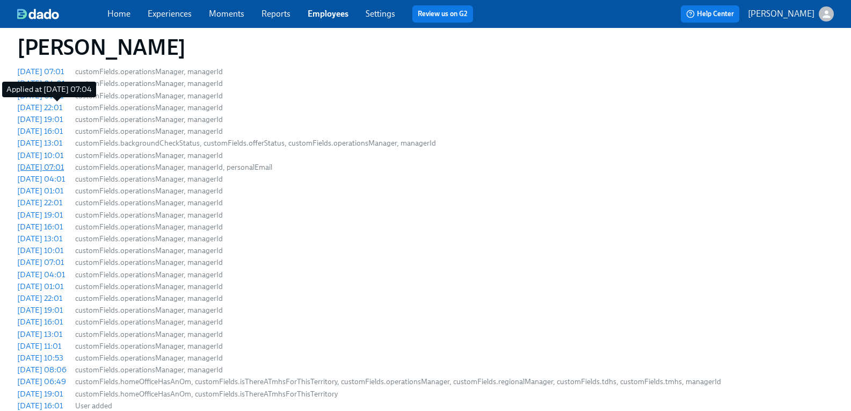
click at [64, 162] on div "2025/08/28 07:01" at bounding box center [40, 167] width 47 height 11
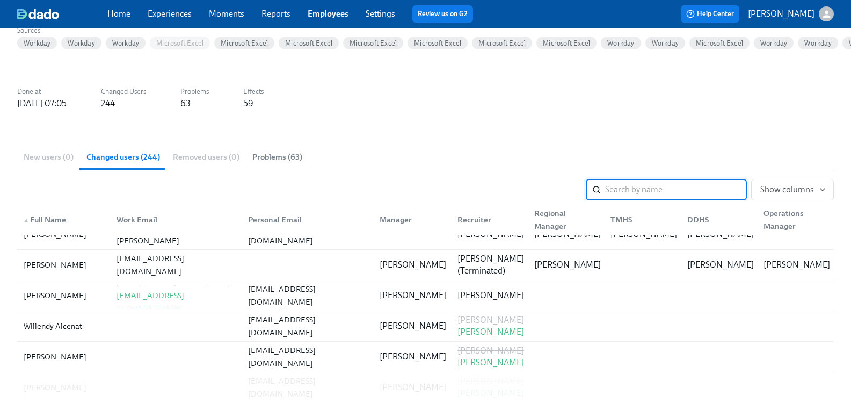
scroll to position [215, 0]
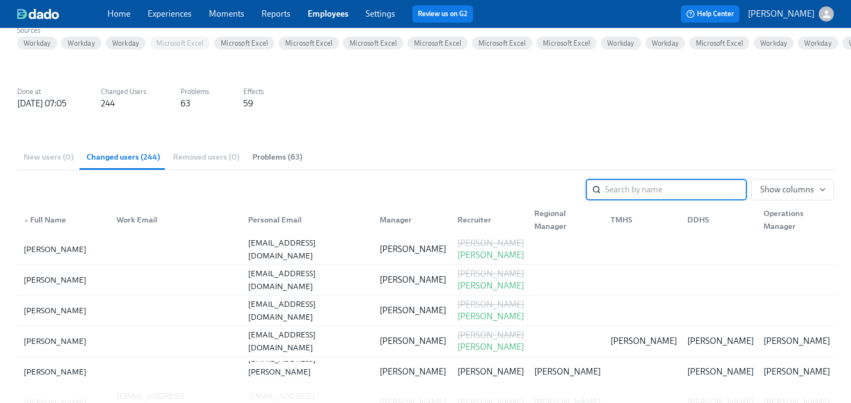
click at [653, 194] on input "search" at bounding box center [676, 189] width 142 height 21
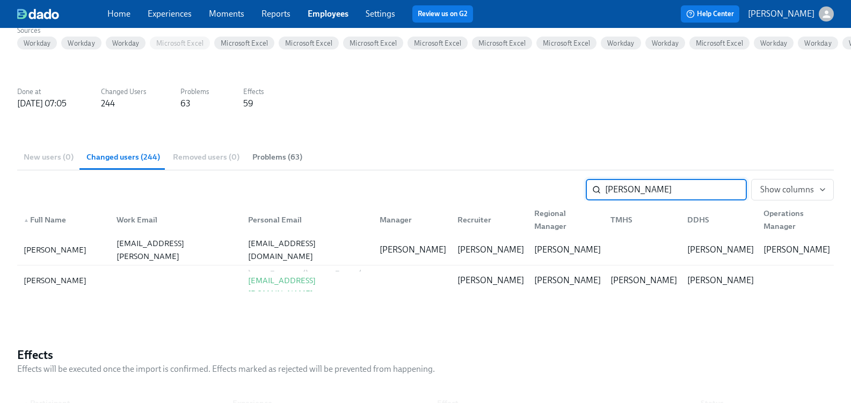
scroll to position [0, 0]
type input "tania"
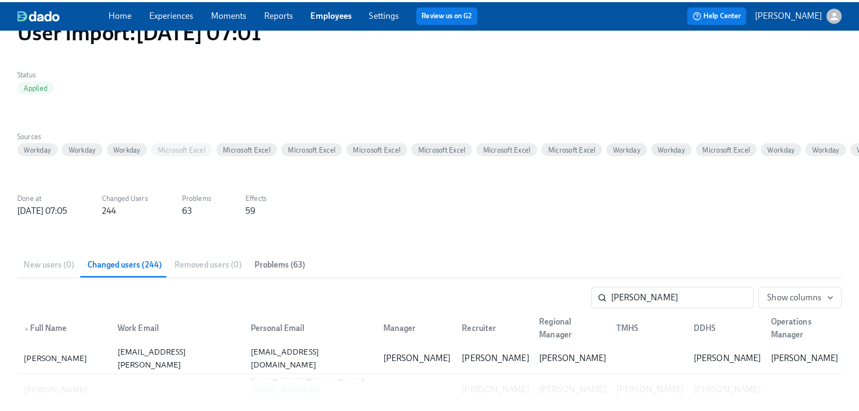
scroll to position [54, 0]
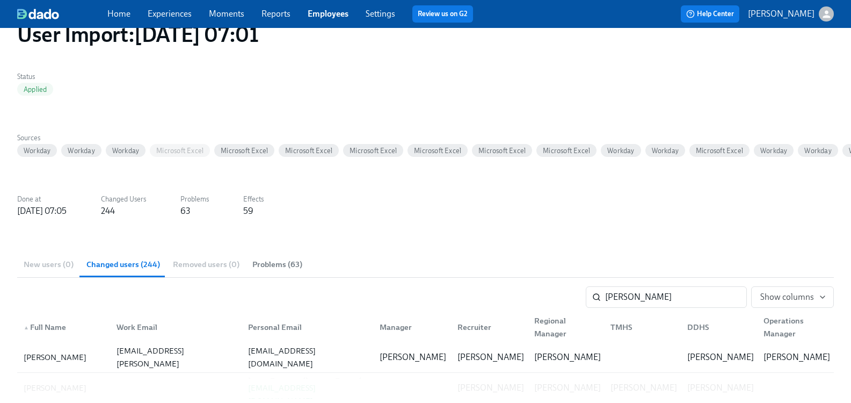
click at [825, 13] on icon "button" at bounding box center [827, 14] width 8 height 8
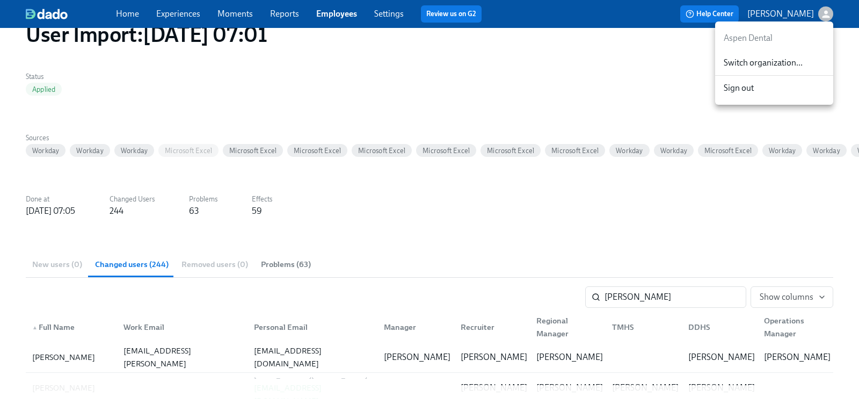
click at [785, 64] on span "Switch organization..." at bounding box center [774, 63] width 101 height 12
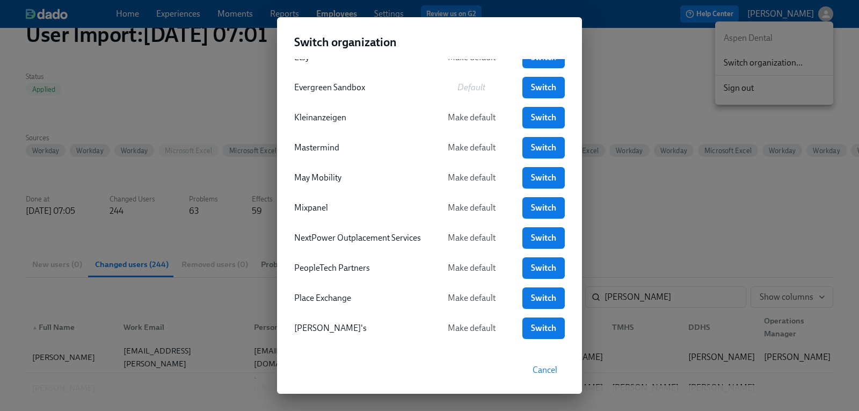
scroll to position [269, 0]
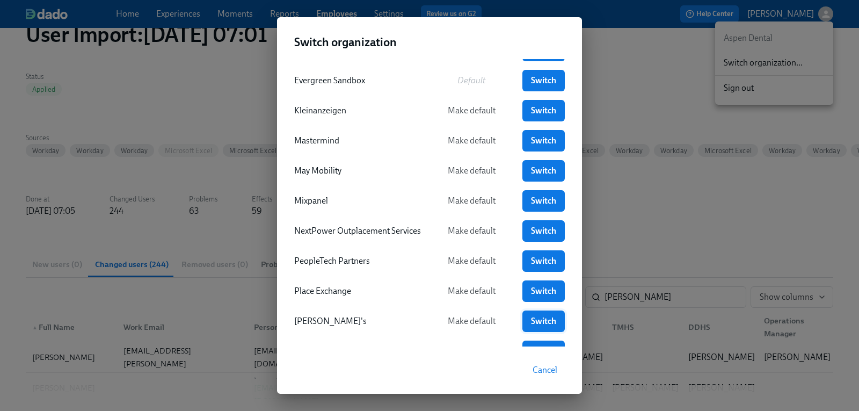
click at [537, 319] on span "Switch" at bounding box center [543, 321] width 27 height 11
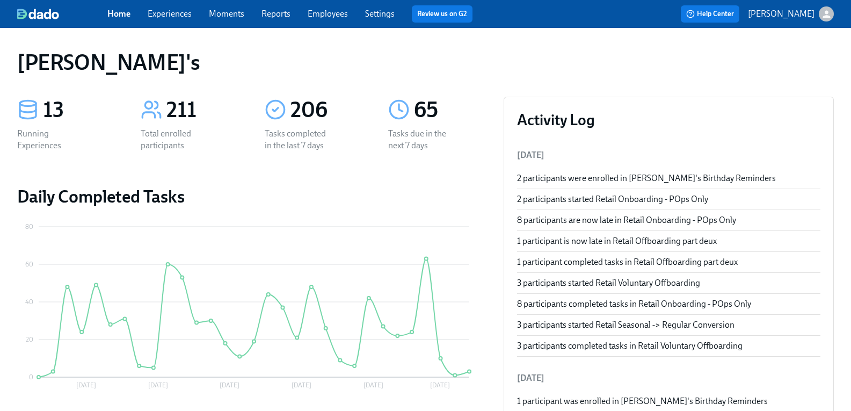
click at [341, 15] on link "Employees" at bounding box center [328, 14] width 40 height 10
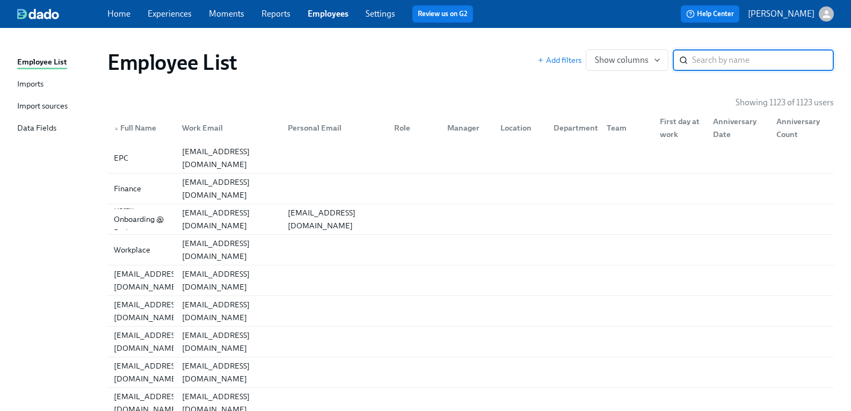
click at [703, 57] on input "search" at bounding box center [763, 59] width 142 height 21
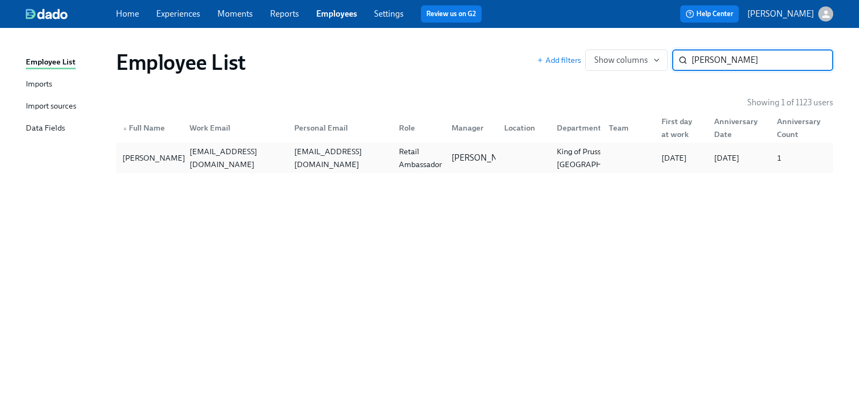
type input "[PERSON_NAME]"
click at [148, 157] on div "[PERSON_NAME]" at bounding box center [153, 157] width 71 height 13
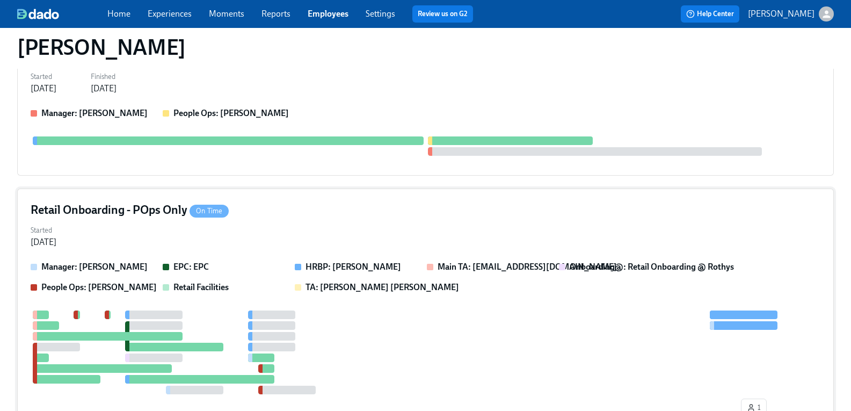
scroll to position [318, 0]
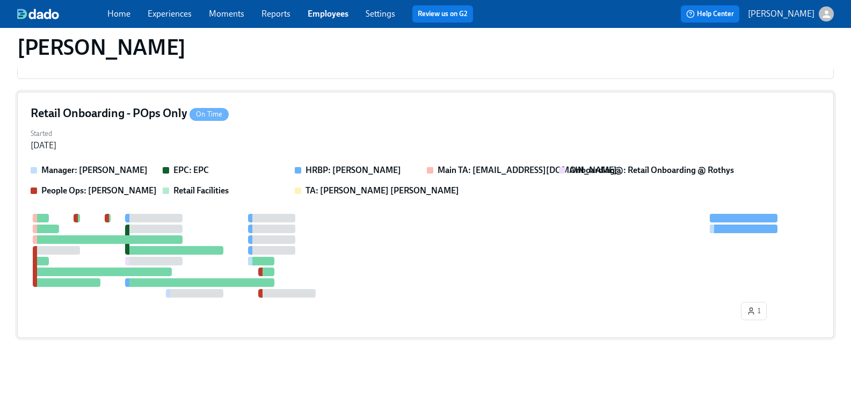
click at [163, 118] on h4 "Retail Onboarding - POps Only On Time" at bounding box center [130, 113] width 198 height 16
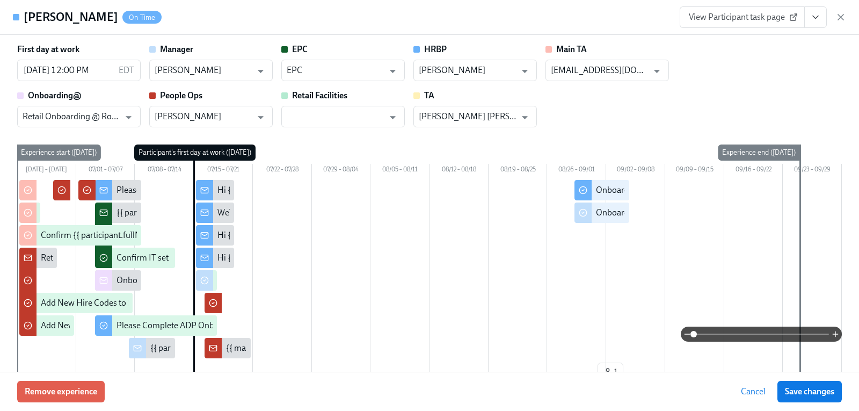
click at [721, 15] on span "View Participant task page" at bounding box center [742, 17] width 107 height 11
click at [811, 16] on icon "View task page" at bounding box center [815, 17] width 11 height 11
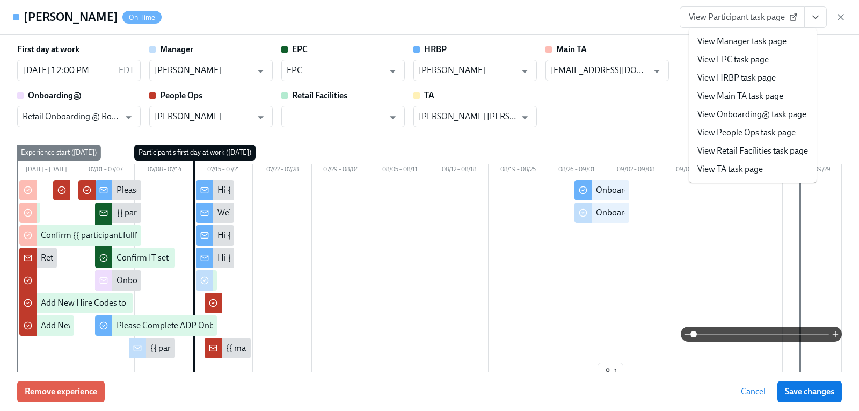
click at [770, 43] on link "View Manager task page" at bounding box center [742, 41] width 89 height 12
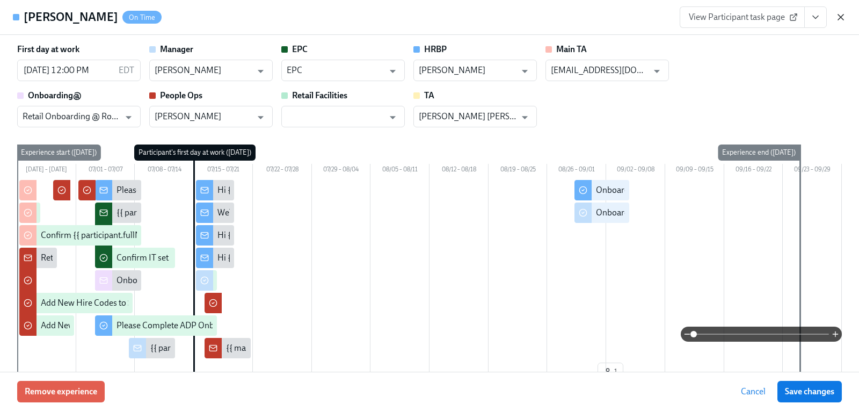
click at [843, 18] on icon "button" at bounding box center [840, 17] width 5 height 5
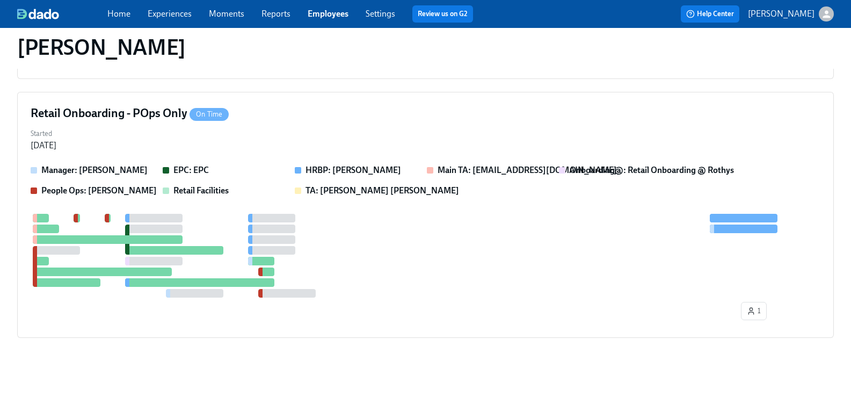
click at [172, 16] on link "Experiences" at bounding box center [170, 14] width 44 height 10
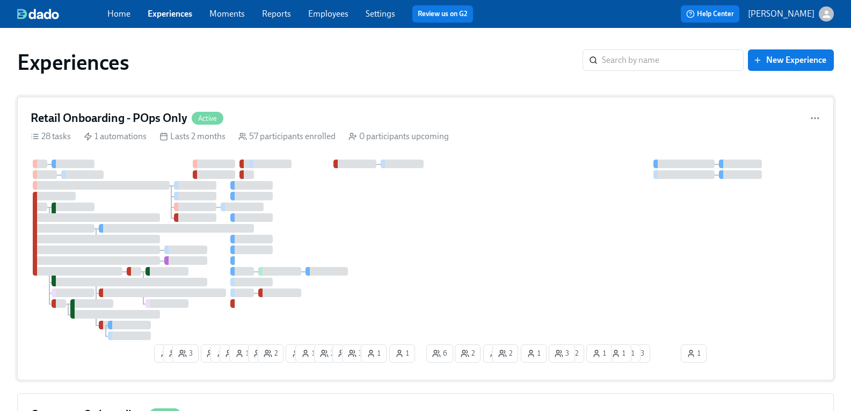
click at [156, 116] on h4 "Retail Onboarding - POps Only" at bounding box center [109, 118] width 157 height 16
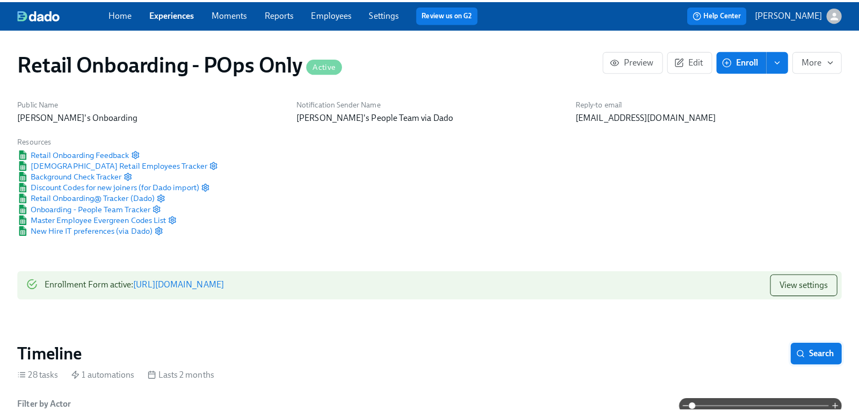
scroll to position [0, 10348]
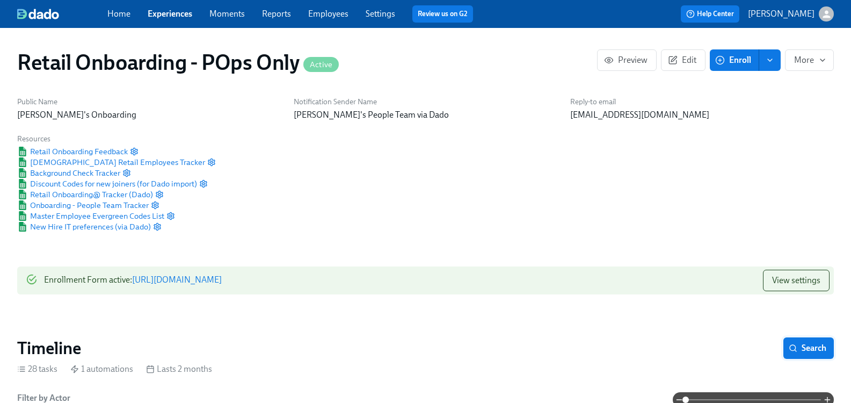
click at [805, 350] on span "Search" at bounding box center [808, 348] width 35 height 11
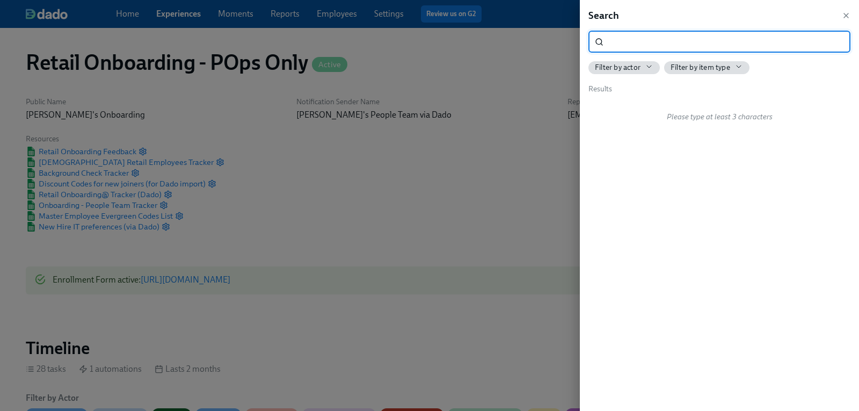
click at [682, 45] on input "search" at bounding box center [729, 41] width 243 height 21
click at [685, 45] on input "search" at bounding box center [729, 41] width 243 height 21
type input "onboarding check"
click at [676, 106] on span "Onboarding Check In for {{ participant.fullName }}" at bounding box center [697, 107] width 183 height 12
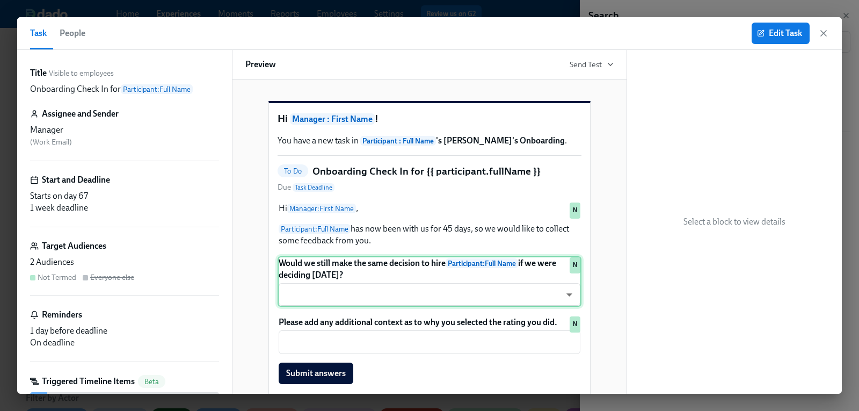
click at [386, 274] on div "Would we still make the same decision to hire Participant : Full Name if we wer…" at bounding box center [430, 281] width 304 height 50
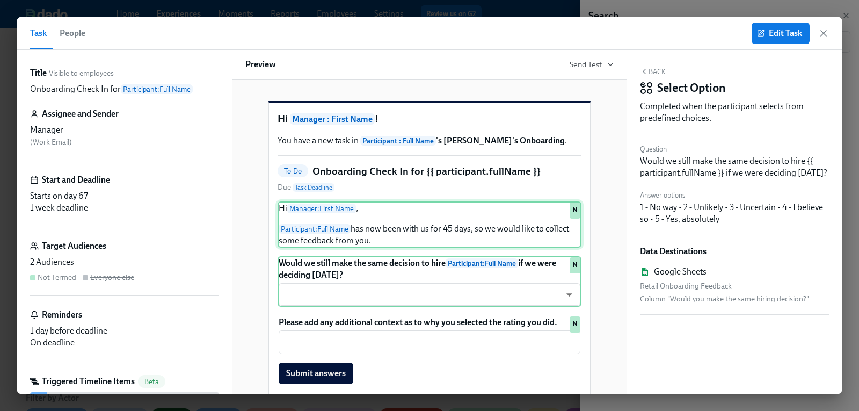
click at [382, 231] on div "Hi Manager : First Name , Participant : Full Name has now been with us for 45 d…" at bounding box center [430, 224] width 304 height 46
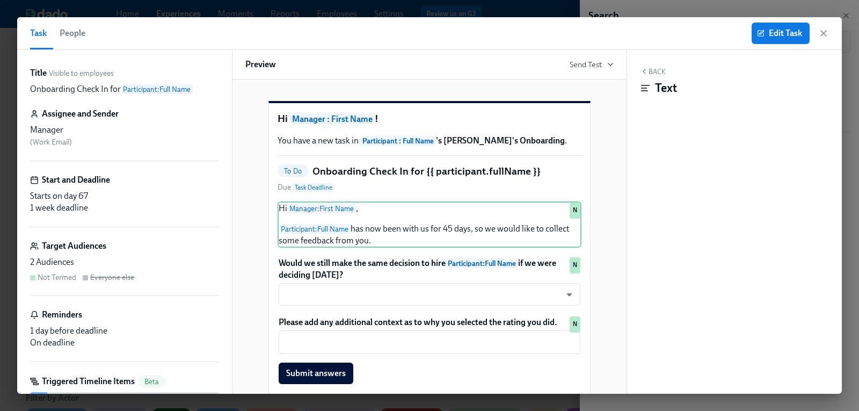
click at [382, 193] on div "To Do Onboarding Check In for {{ participant.fullName }} Due Task Deadline" at bounding box center [430, 178] width 304 height 29
click at [396, 233] on div "Hi Manager : First Name , Participant : Full Name has now been with us for 45 d…" at bounding box center [430, 224] width 304 height 46
click at [78, 28] on span "People" at bounding box center [73, 33] width 26 height 15
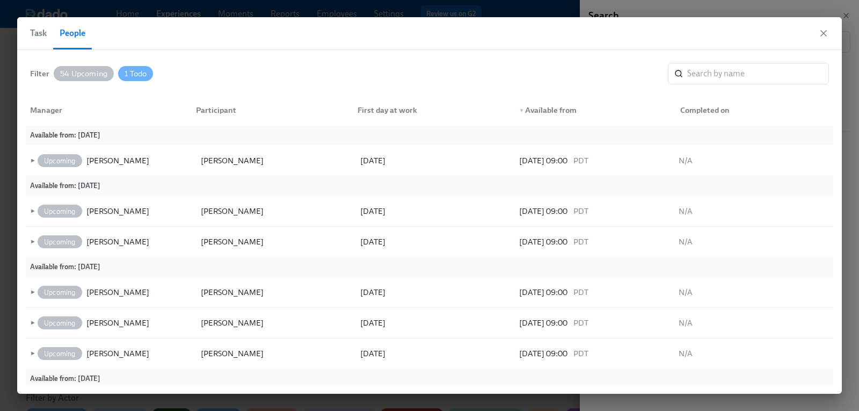
click at [156, 37] on div "Task People" at bounding box center [429, 33] width 825 height 33
click at [744, 80] on input "search" at bounding box center [758, 73] width 142 height 21
type input "alex"
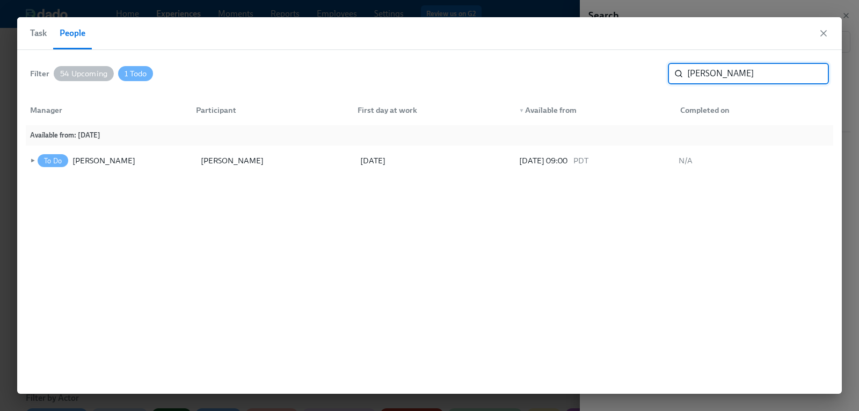
click at [811, 73] on input "alex" at bounding box center [758, 73] width 142 height 21
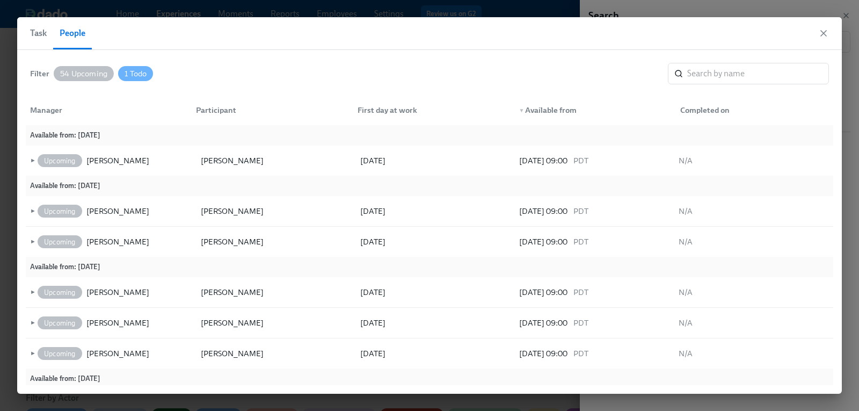
click at [42, 34] on span "Task" at bounding box center [38, 33] width 17 height 15
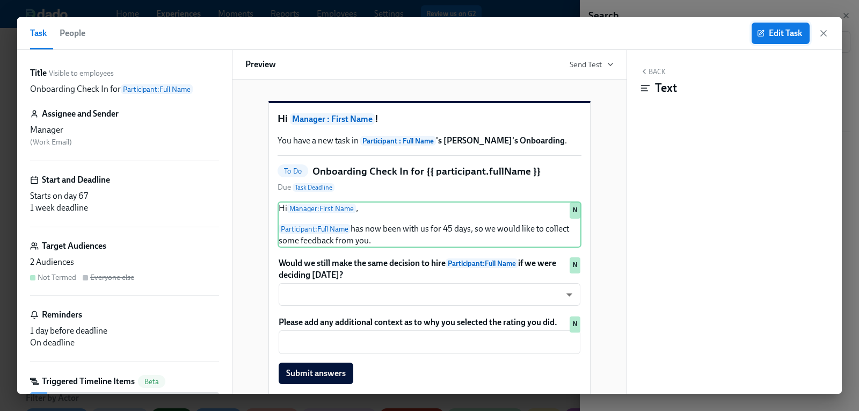
click at [784, 31] on span "Edit Task" at bounding box center [780, 33] width 43 height 11
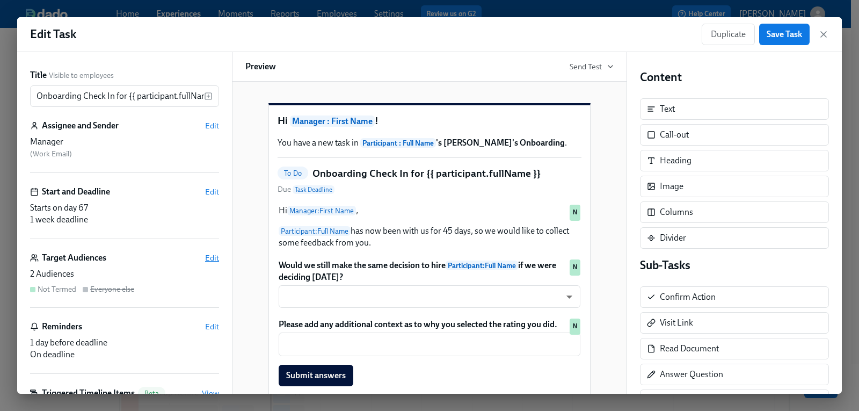
click at [208, 261] on span "Edit" at bounding box center [212, 257] width 14 height 11
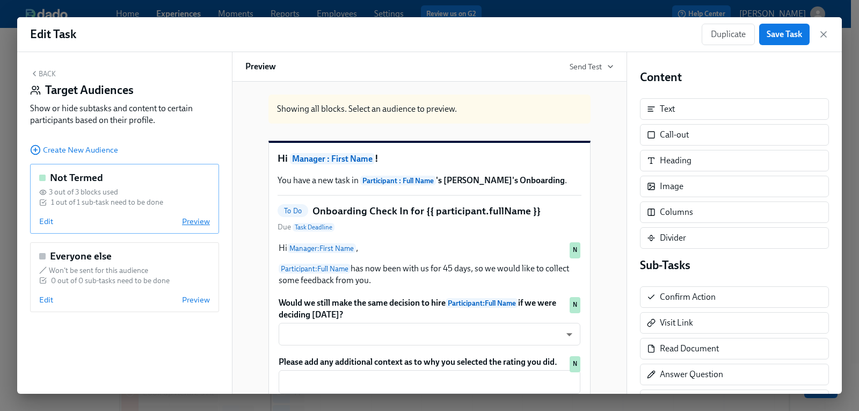
click at [192, 222] on span "Preview" at bounding box center [196, 221] width 28 height 11
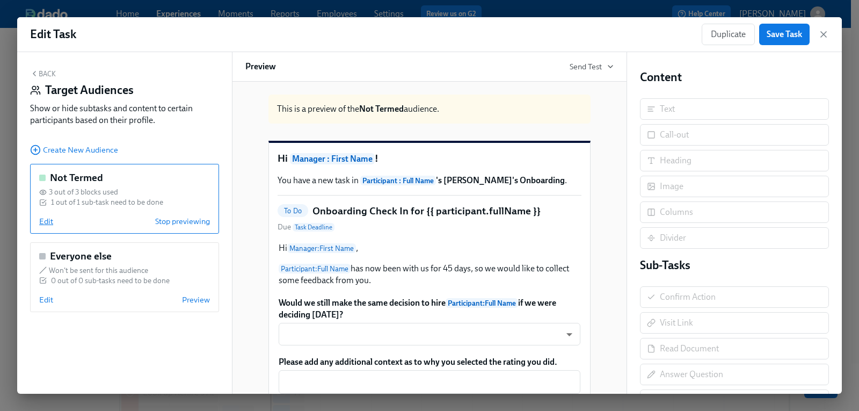
click at [45, 220] on span "Edit" at bounding box center [46, 221] width 14 height 11
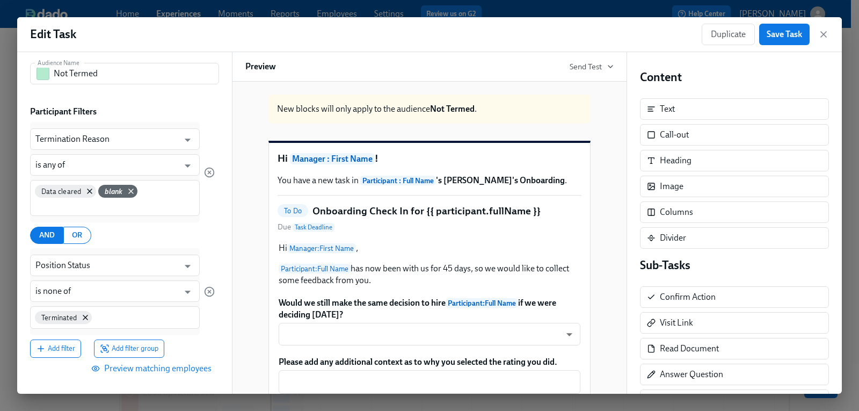
scroll to position [205, 0]
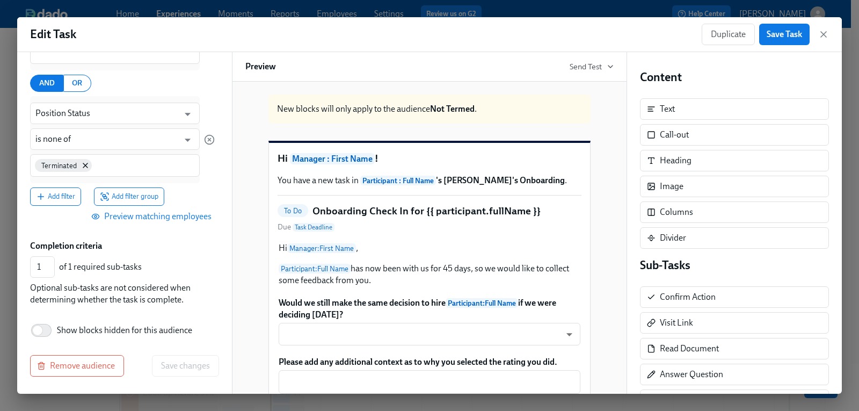
click at [144, 217] on span "Preview matching employees" at bounding box center [152, 216] width 118 height 11
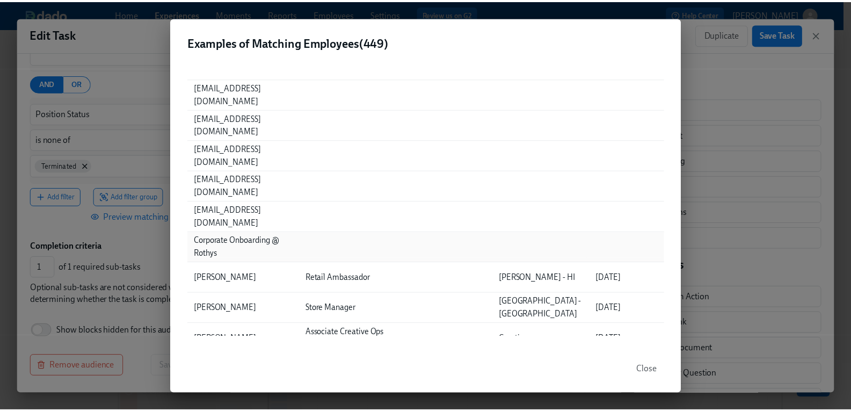
scroll to position [0, 0]
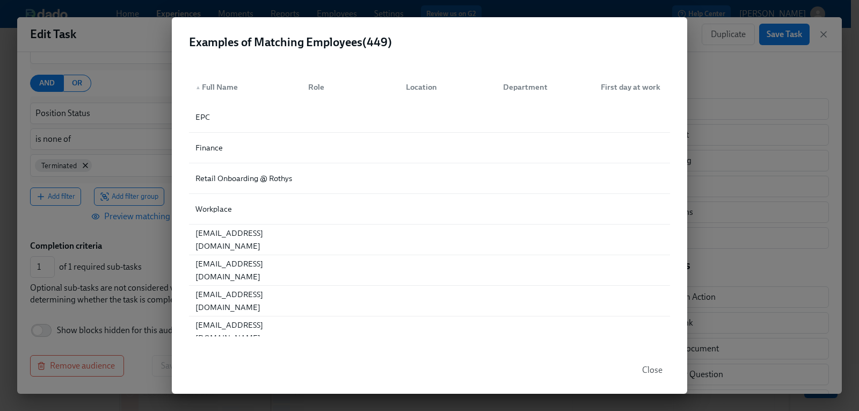
click at [740, 3] on div "Examples of Matching Employees ( 449 ) ▲ Full Name Role Location Department Fir…" at bounding box center [429, 205] width 859 height 411
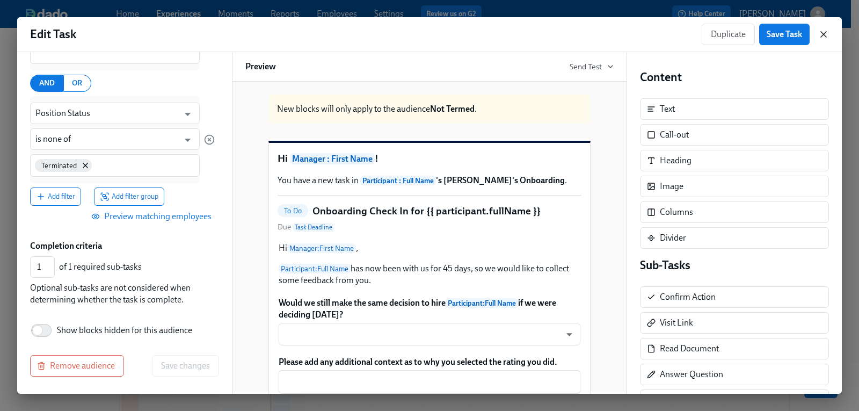
click at [824, 32] on icon "button" at bounding box center [824, 34] width 11 height 11
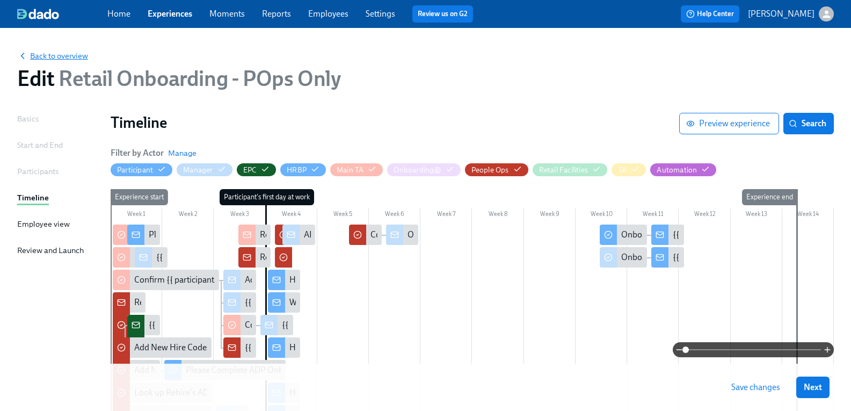
click at [57, 57] on span "Back to overview" at bounding box center [52, 55] width 71 height 11
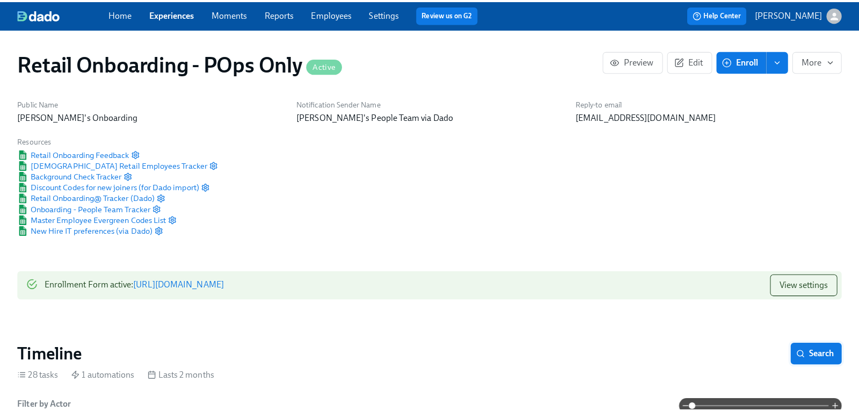
scroll to position [0, 10348]
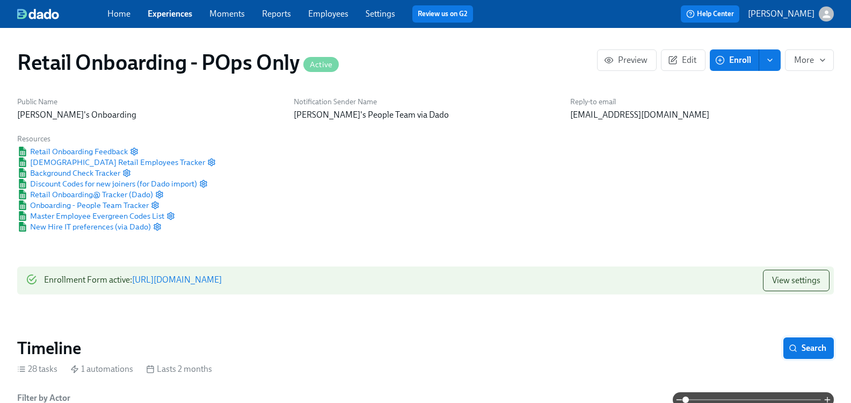
click at [802, 343] on span "Search" at bounding box center [808, 348] width 35 height 11
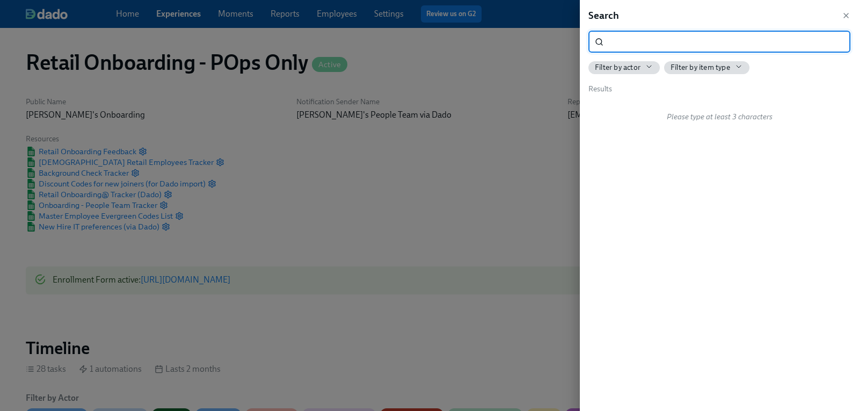
click at [634, 43] on input "search" at bounding box center [729, 41] width 243 height 21
type input "onboarding che"
click at [676, 111] on span "Onboarding Che ck In for {{ participant.fullName }}" at bounding box center [698, 107] width 185 height 12
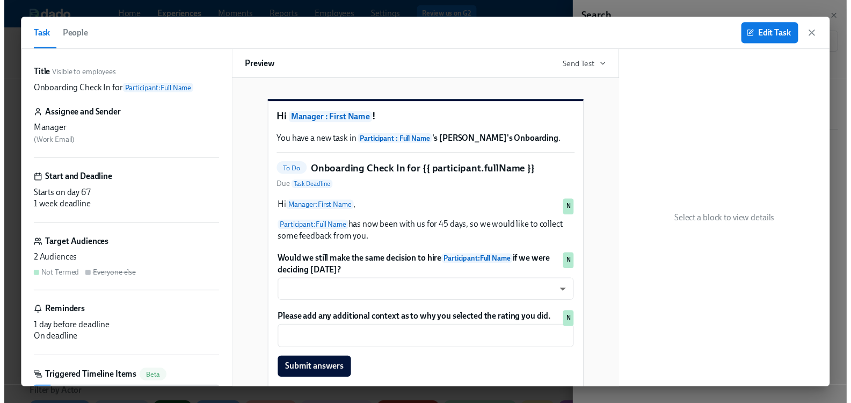
scroll to position [0, 15484]
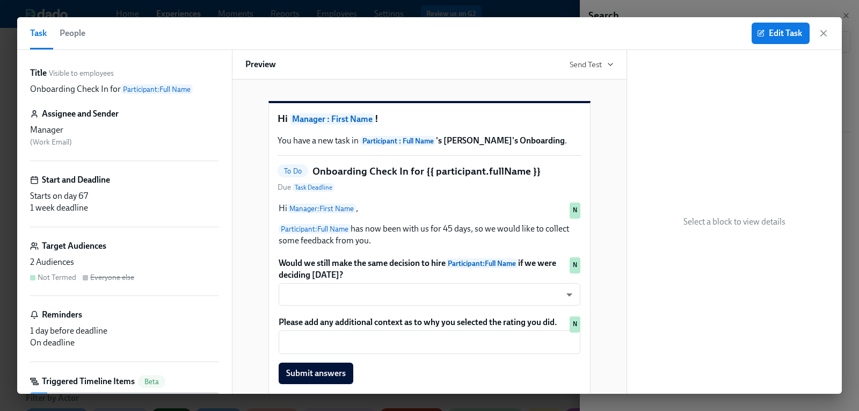
click at [78, 37] on span "People" at bounding box center [73, 33] width 26 height 15
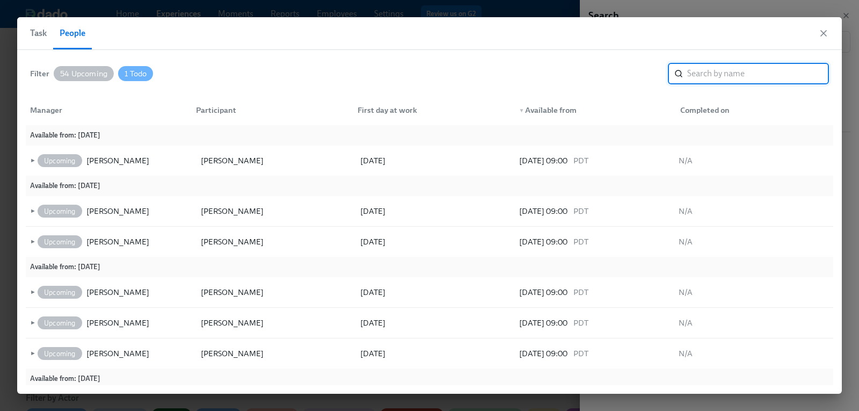
click at [716, 76] on input "search" at bounding box center [758, 73] width 142 height 21
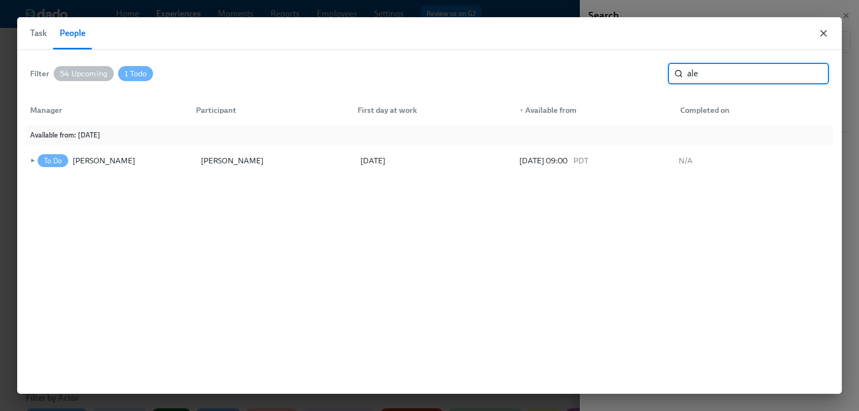
type input "ale"
click at [824, 33] on icon "button" at bounding box center [823, 33] width 5 height 5
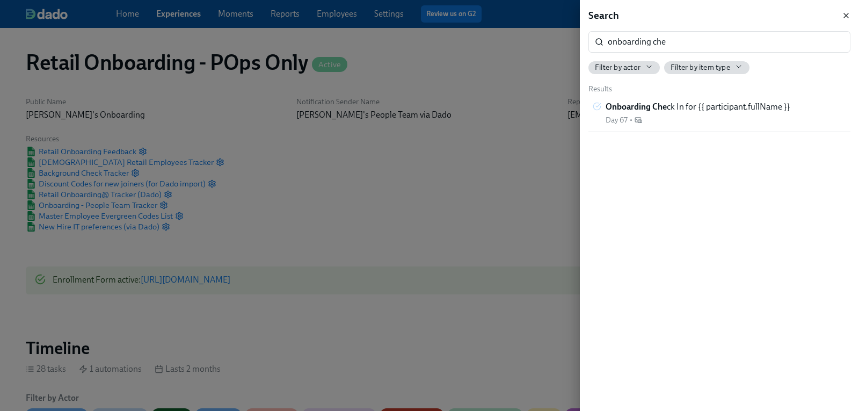
click at [845, 19] on icon "button" at bounding box center [846, 15] width 9 height 9
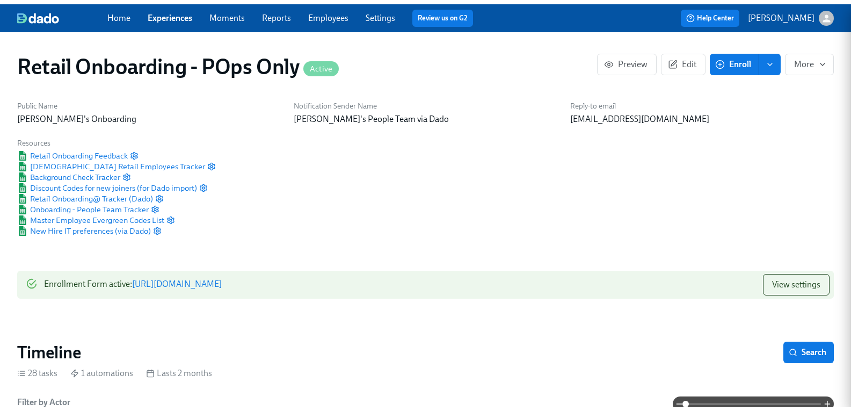
scroll to position [0, 15476]
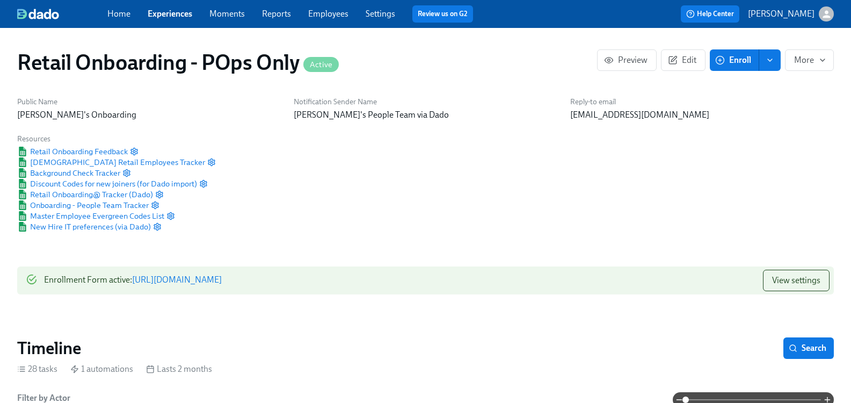
click at [342, 17] on link "Employees" at bounding box center [328, 14] width 40 height 10
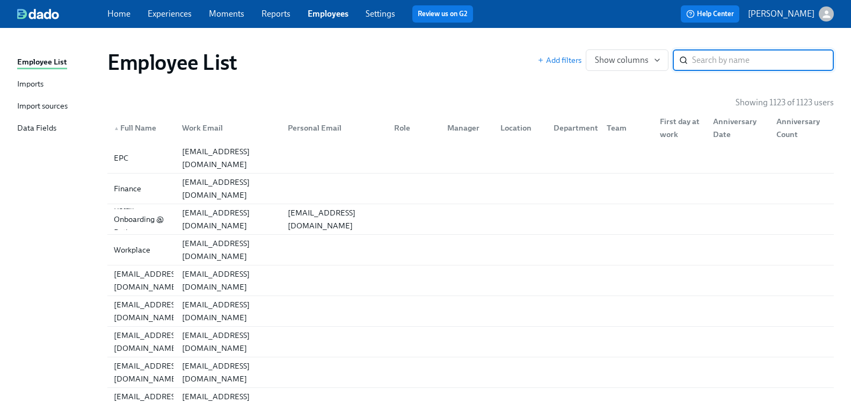
click at [704, 61] on input "search" at bounding box center [763, 59] width 142 height 21
type input "a"
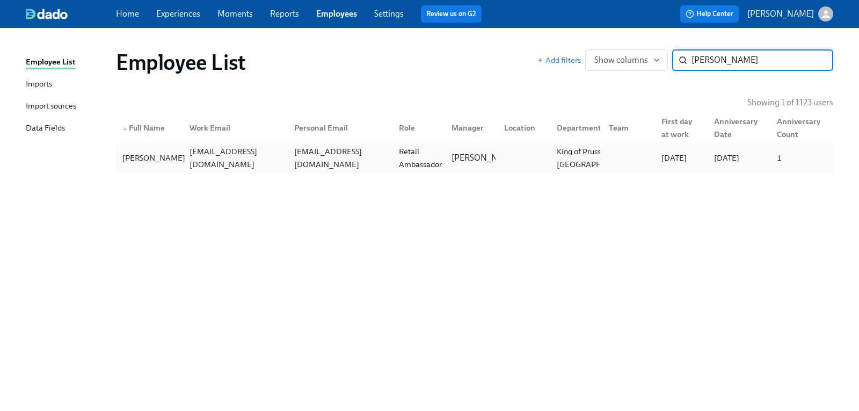
type input "alex her"
click at [155, 156] on div "[PERSON_NAME]" at bounding box center [153, 157] width 71 height 13
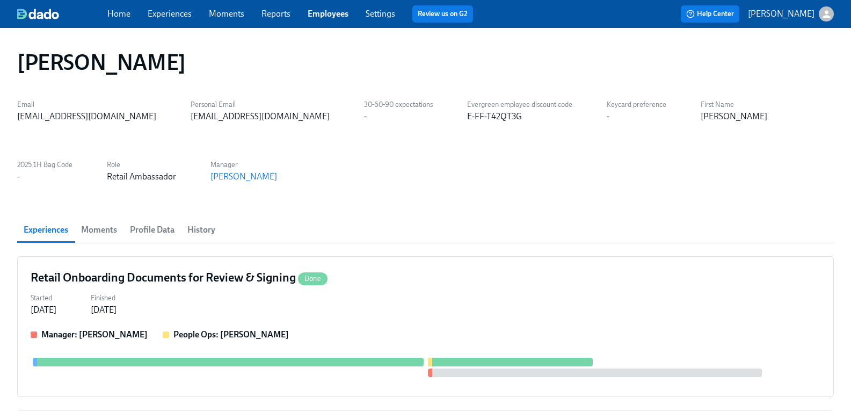
click at [170, 235] on span "Profile Data" at bounding box center [152, 229] width 45 height 15
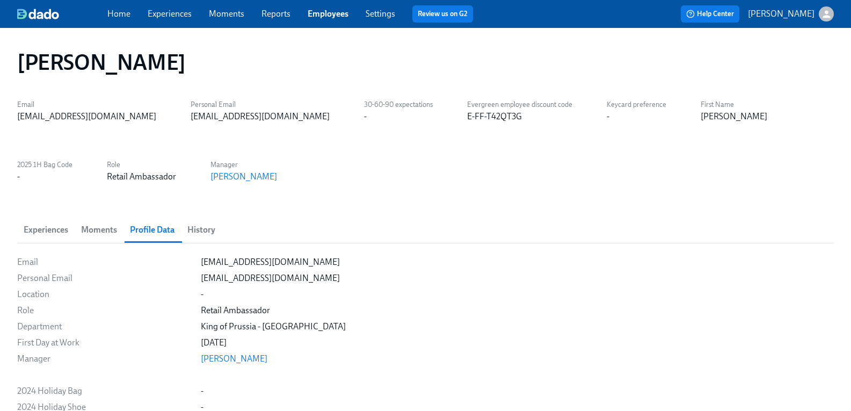
click at [360, 173] on div "Email ahernandez@rothys.com Personal Email alexh310106@gmail.com 30-60-90 expec…" at bounding box center [425, 140] width 817 height 86
click at [68, 224] on span "Experiences" at bounding box center [46, 229] width 45 height 15
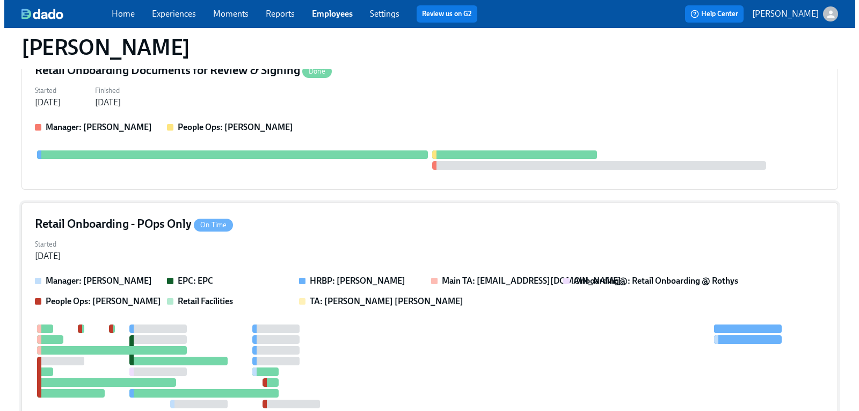
scroll to position [215, 0]
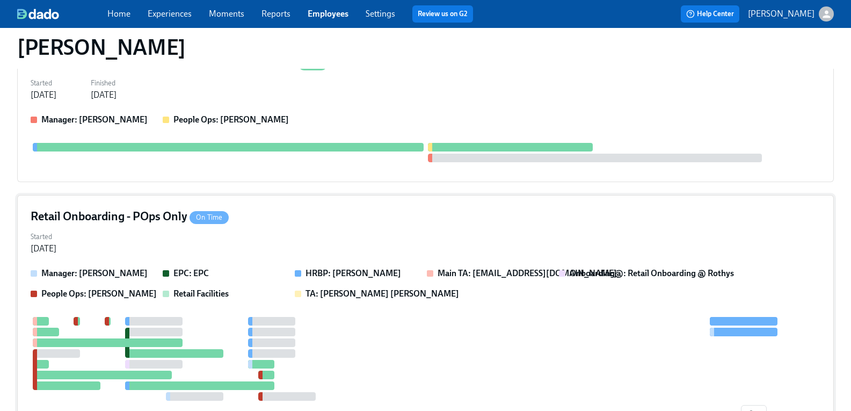
click at [140, 209] on h4 "Retail Onboarding - POps Only On Time" at bounding box center [130, 216] width 198 height 16
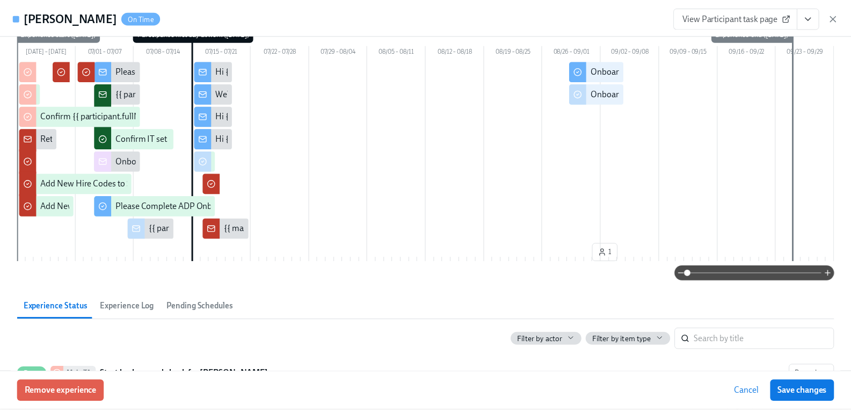
scroll to position [0, 0]
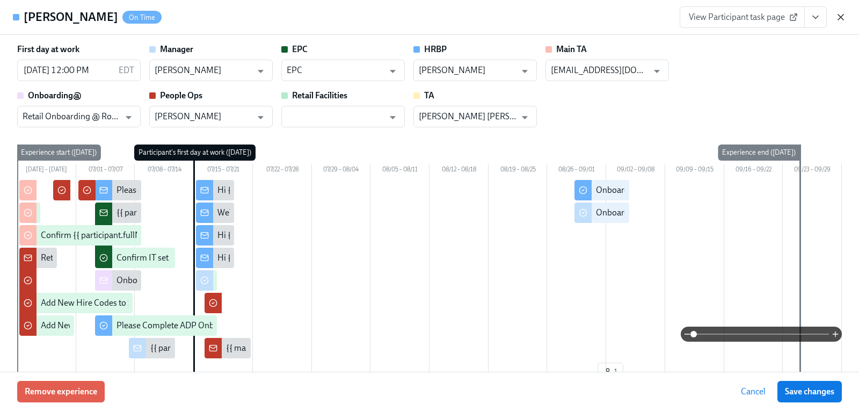
click at [838, 19] on icon "button" at bounding box center [840, 17] width 5 height 5
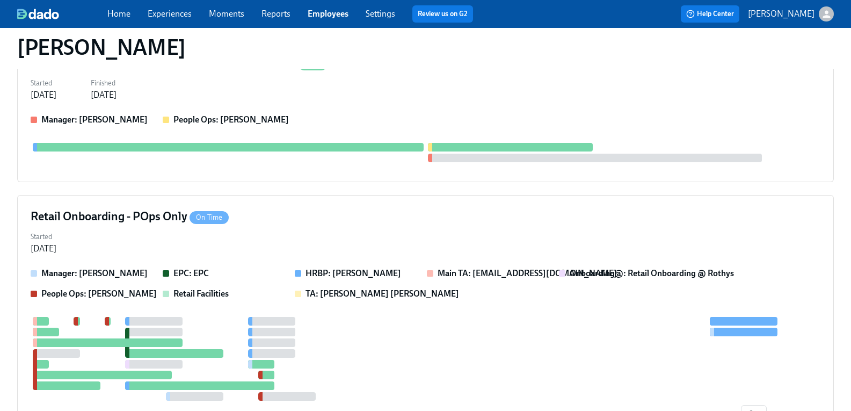
click at [192, 16] on link "Experiences" at bounding box center [170, 14] width 44 height 10
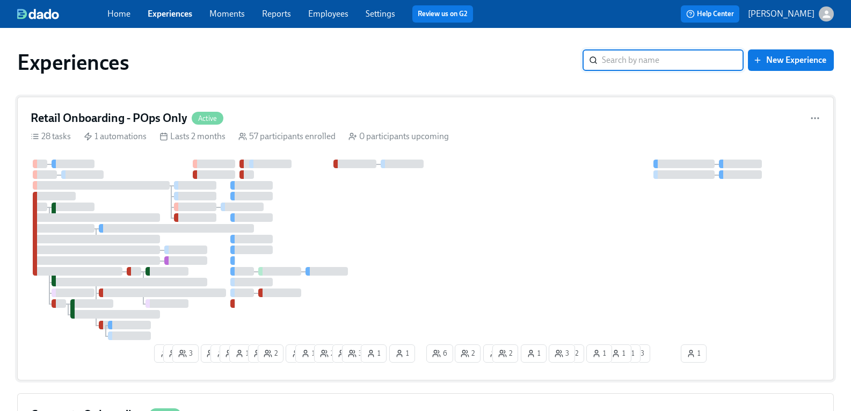
click at [171, 120] on h4 "Retail Onboarding - POps Only" at bounding box center [109, 118] width 157 height 16
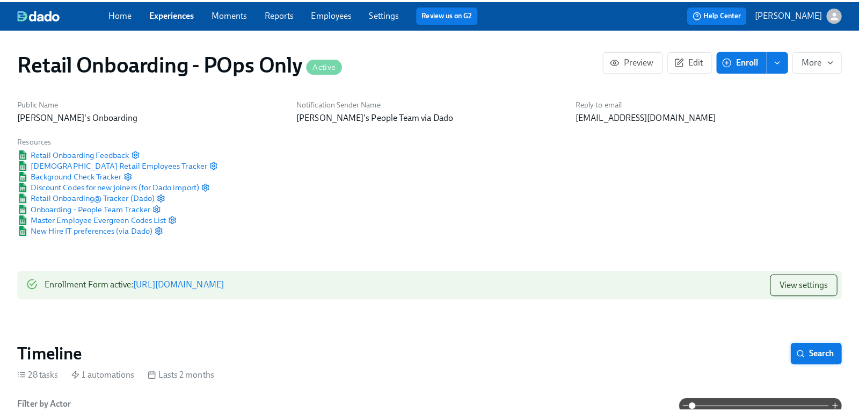
scroll to position [0, 10348]
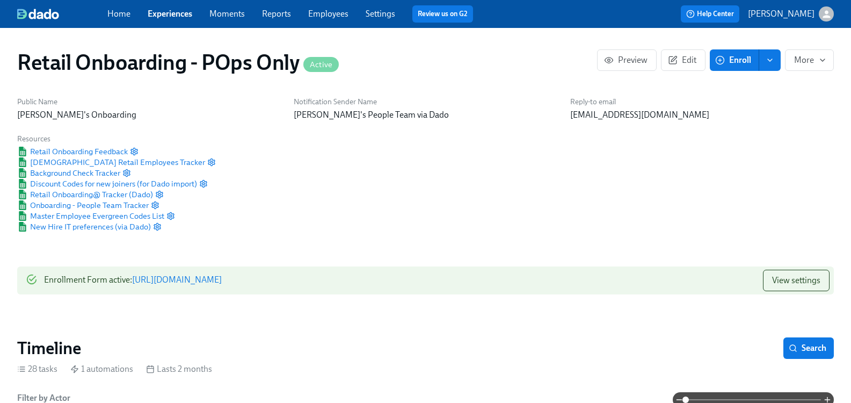
click at [813, 351] on span "Search" at bounding box center [808, 348] width 35 height 11
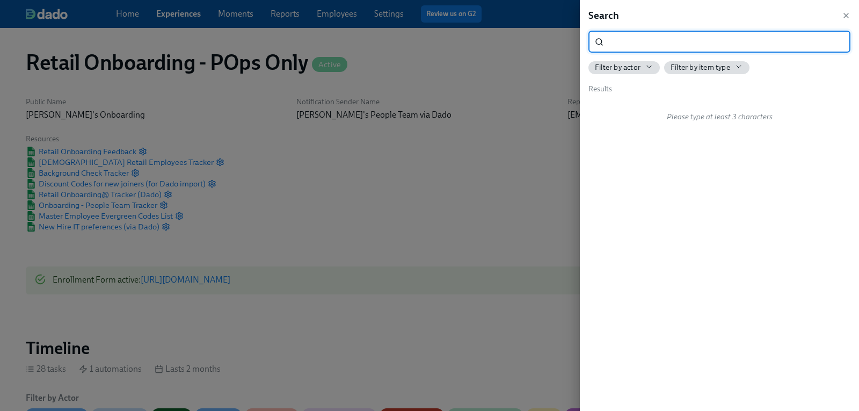
click at [655, 42] on input "search" at bounding box center [729, 41] width 243 height 21
type input "onboarding check"
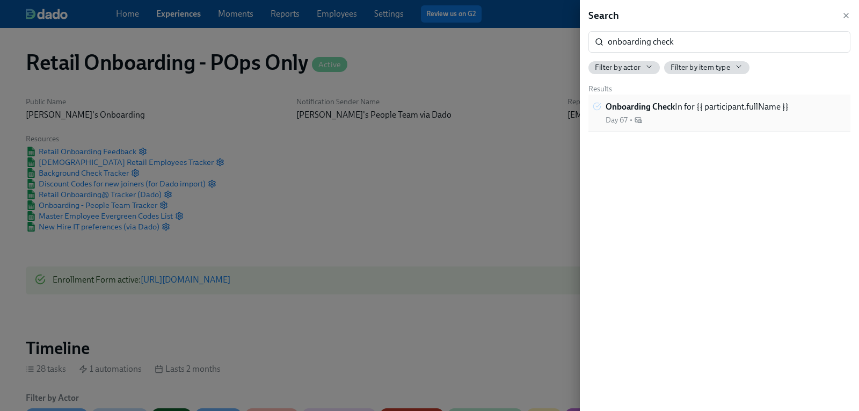
click at [669, 106] on strong "Onboarding Check" at bounding box center [640, 107] width 69 height 10
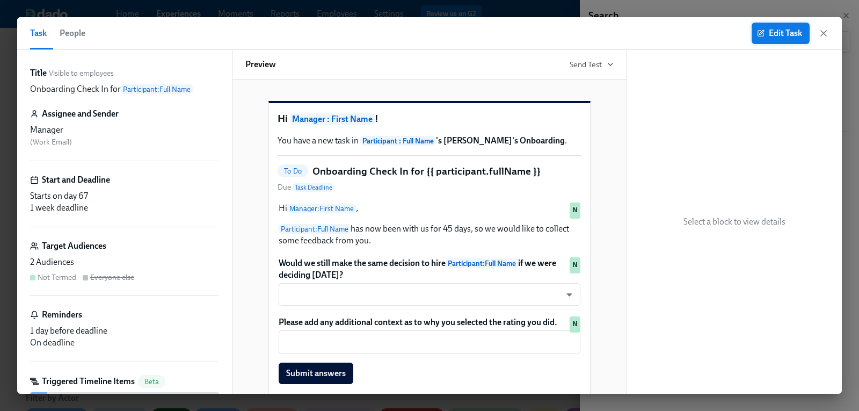
click at [775, 37] on span "Edit Task" at bounding box center [780, 33] width 43 height 11
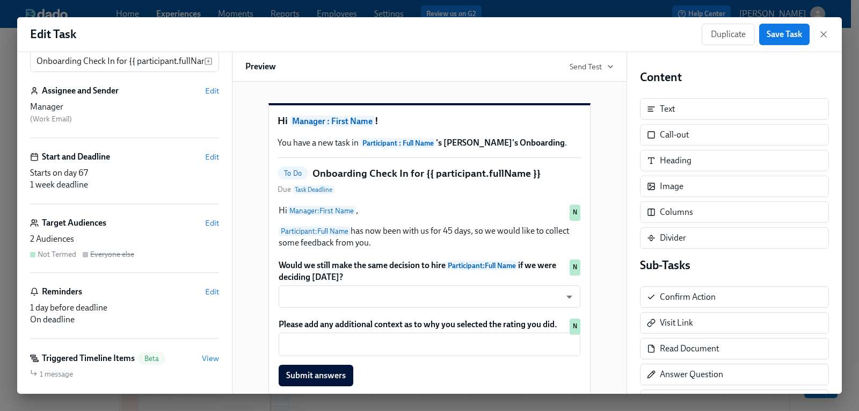
scroll to position [54, 0]
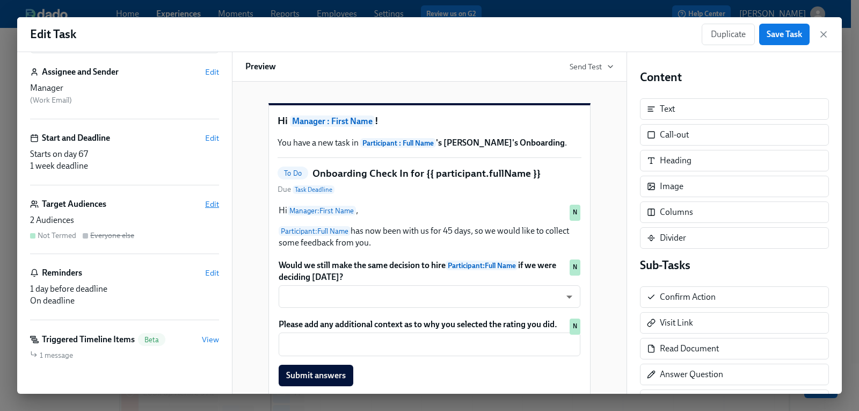
click at [209, 201] on span "Edit" at bounding box center [212, 204] width 14 height 11
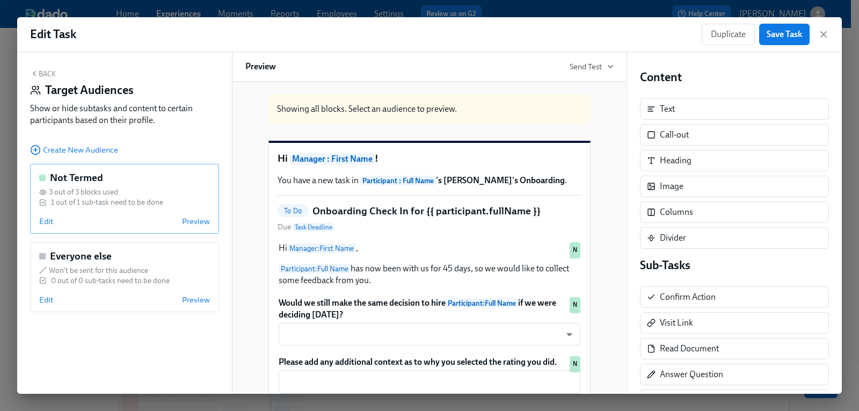
click at [116, 185] on div "Not Termed 3 out of 3 blocks used 1 out of 1 sub-task need to be done Edit Prev…" at bounding box center [124, 199] width 189 height 70
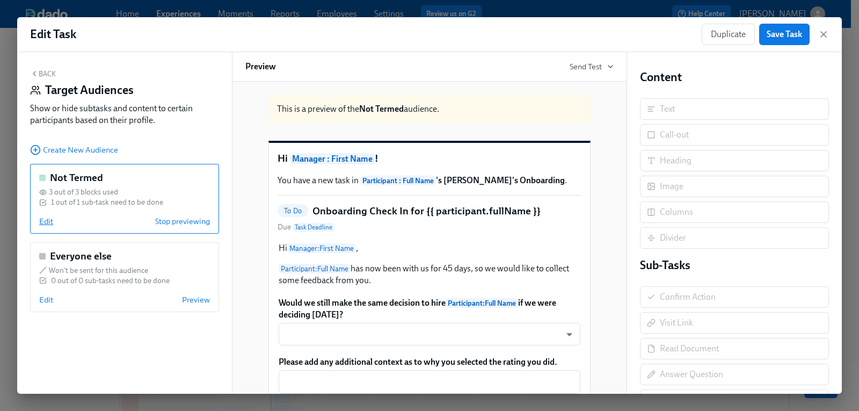
click at [50, 222] on span "Edit" at bounding box center [46, 221] width 14 height 11
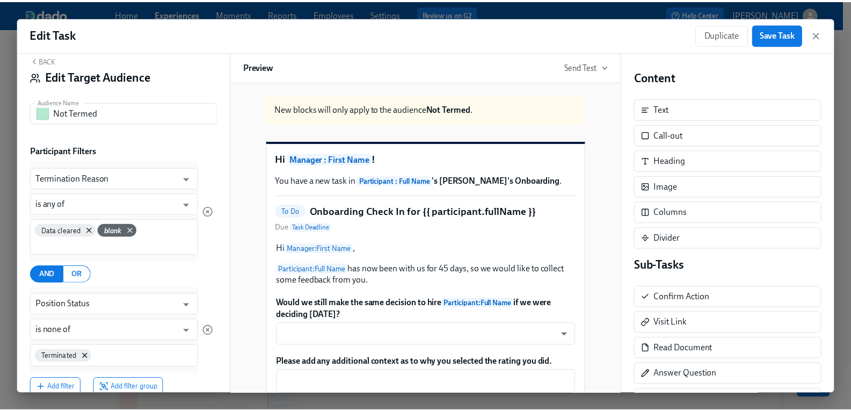
scroll to position [0, 0]
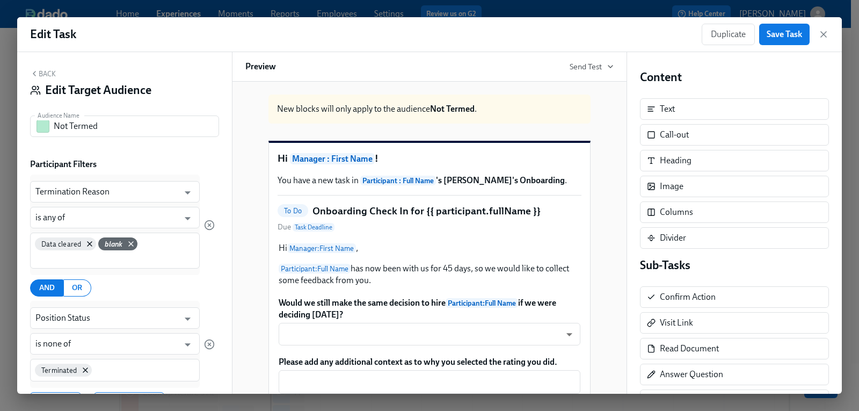
click at [46, 74] on button "Back" at bounding box center [43, 73] width 26 height 9
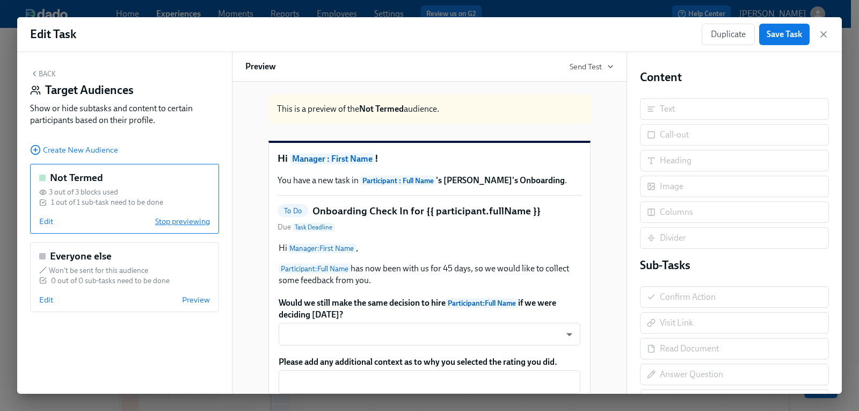
click at [189, 221] on span "Stop previewing" at bounding box center [182, 221] width 55 height 11
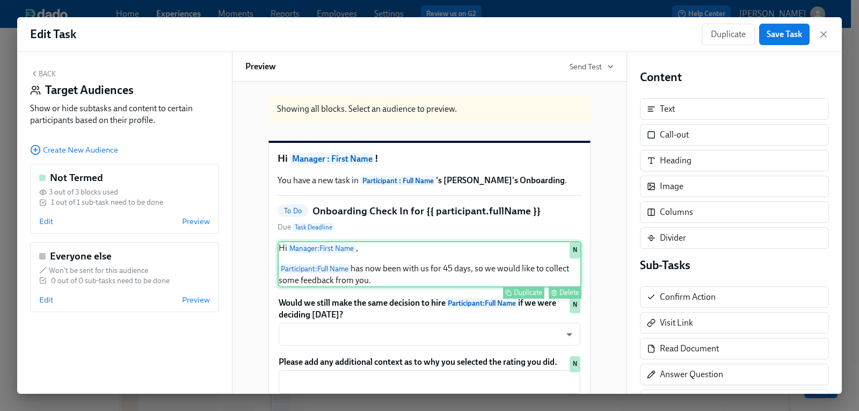
click at [511, 287] on div "Hi Manager : First Name , Participant : Full Name has now been with us for 45 d…" at bounding box center [430, 264] width 304 height 46
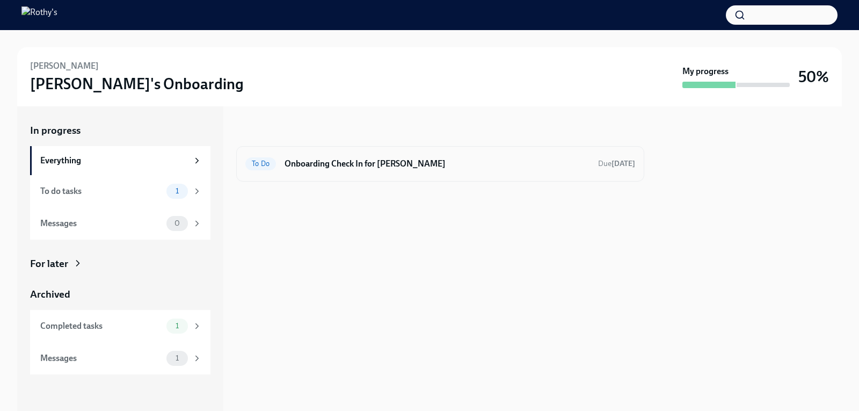
click at [312, 165] on h6 "Onboarding Check In for [PERSON_NAME]" at bounding box center [437, 164] width 305 height 12
